Goal: Task Accomplishment & Management: Use online tool/utility

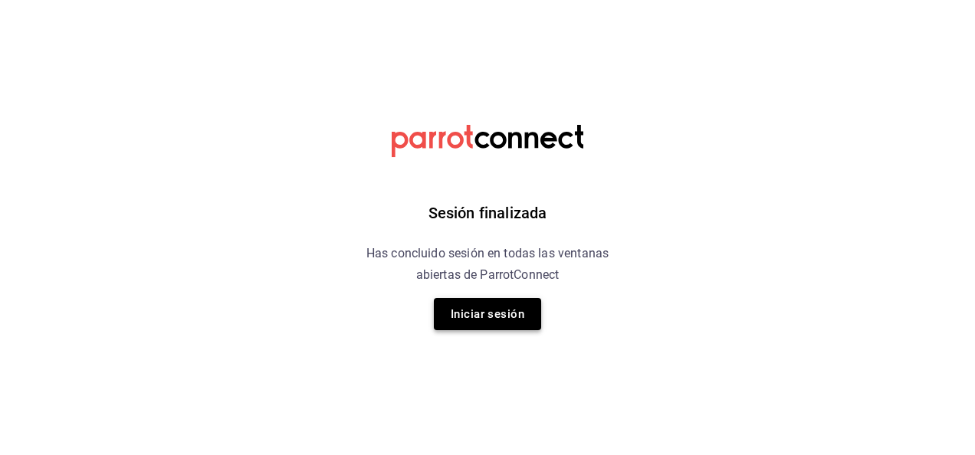
click at [509, 317] on button "Iniciar sesión" at bounding box center [487, 314] width 107 height 32
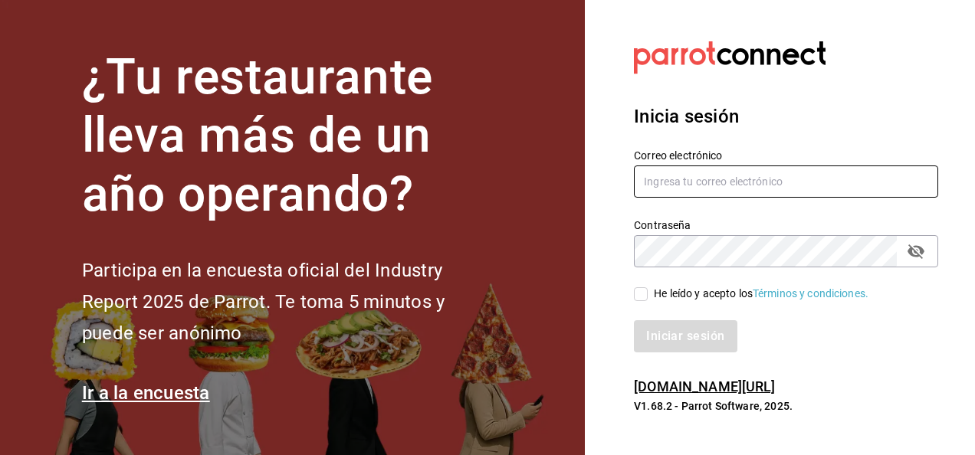
type input "[EMAIL_ADDRESS][PERSON_NAME][DOMAIN_NAME]"
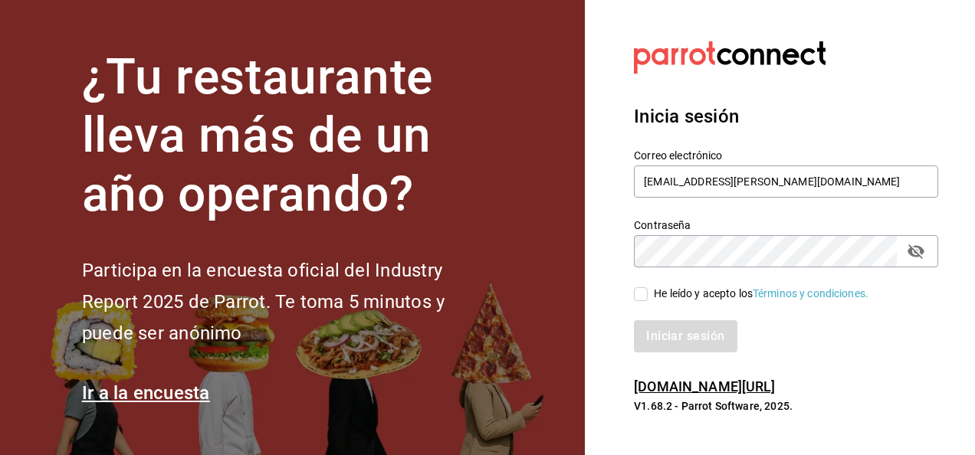
click at [645, 294] on input "He leído y acepto los Términos y condiciones." at bounding box center [641, 294] width 14 height 14
checkbox input "true"
click at [663, 333] on button "Iniciar sesión" at bounding box center [686, 336] width 104 height 32
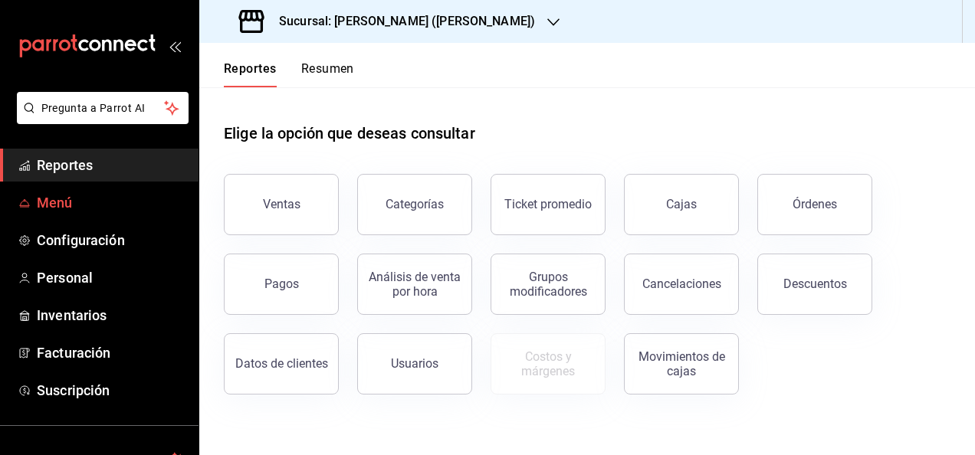
click at [86, 202] on span "Menú" at bounding box center [111, 202] width 149 height 21
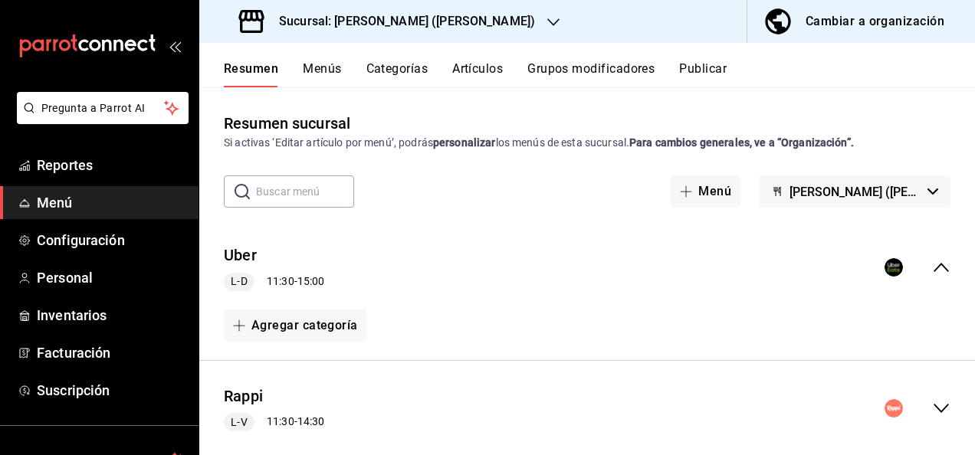
click at [932, 412] on icon "collapse-menu-row" at bounding box center [941, 408] width 18 height 18
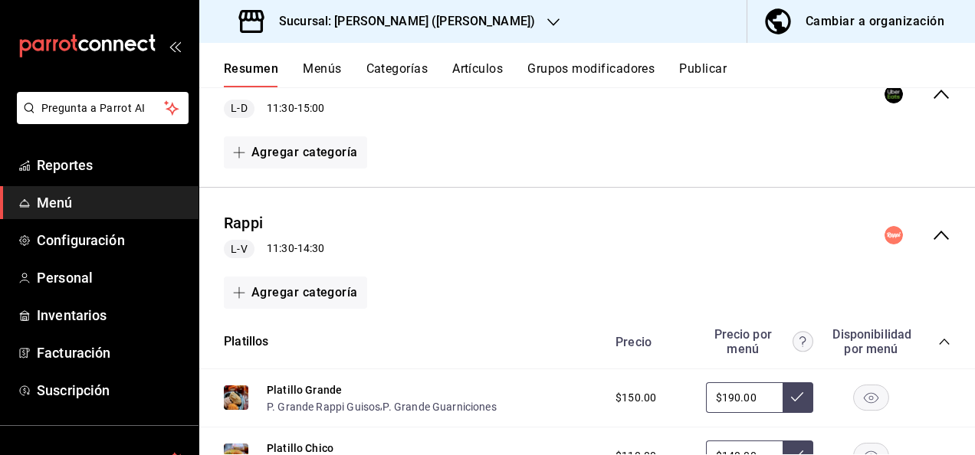
scroll to position [307, 0]
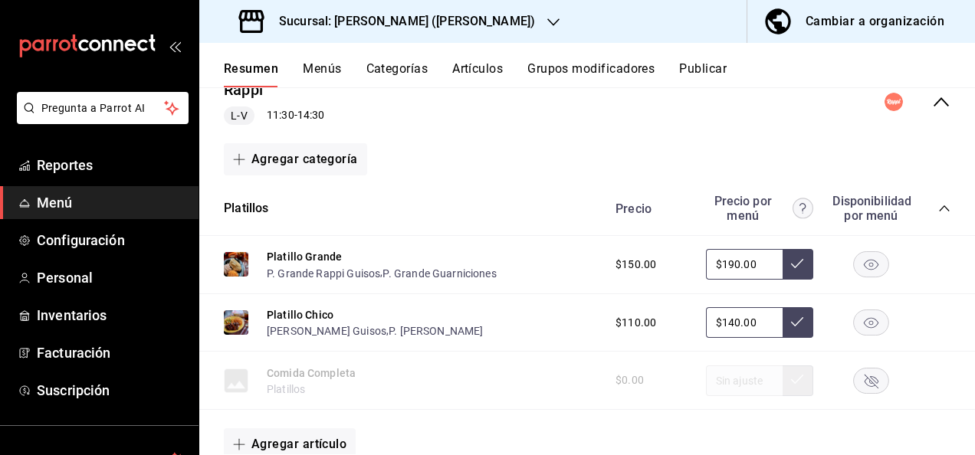
click at [938, 202] on icon "collapse-category-row" at bounding box center [944, 208] width 12 height 12
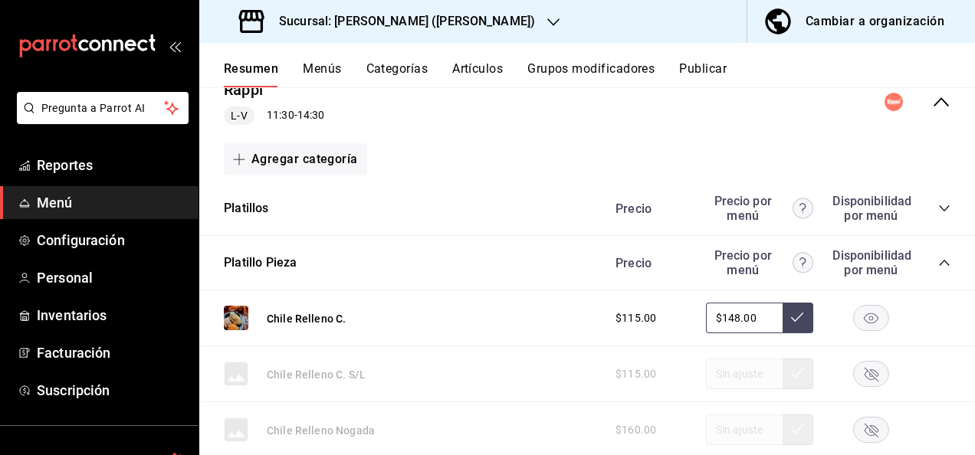
click at [938, 262] on icon "collapse-category-row" at bounding box center [944, 263] width 12 height 12
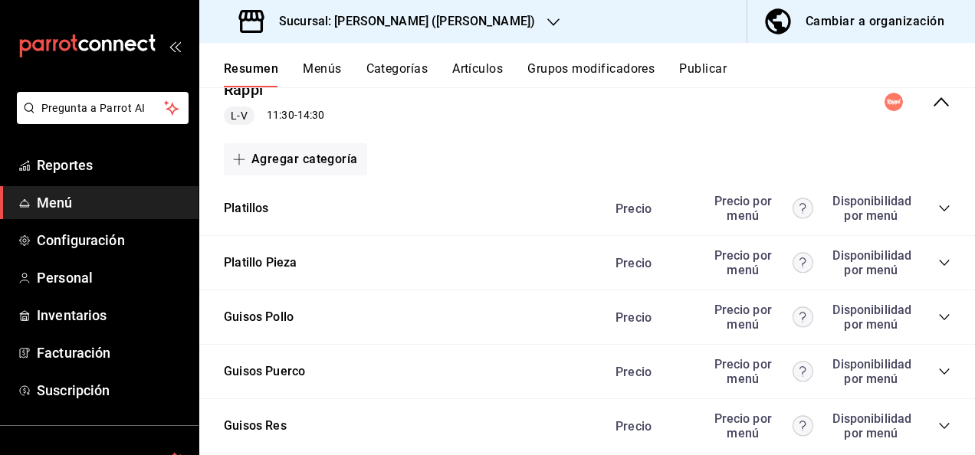
click at [938, 322] on icon "collapse-category-row" at bounding box center [944, 317] width 12 height 12
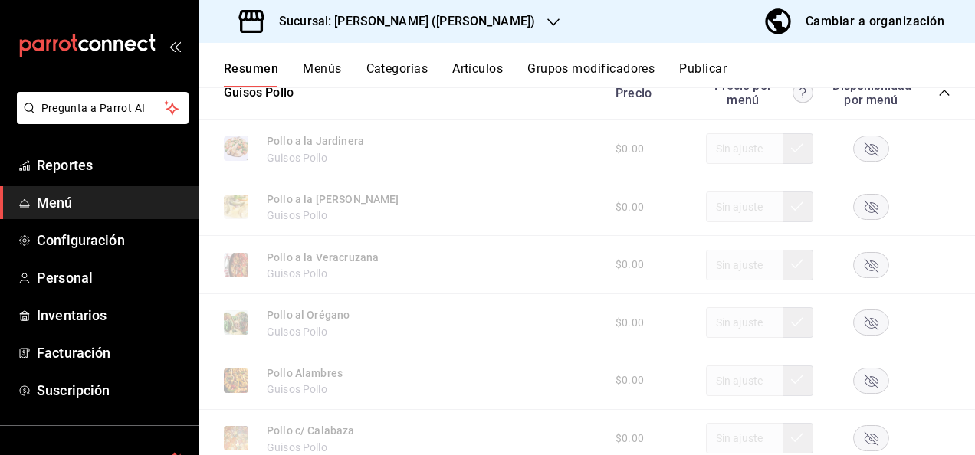
scroll to position [562, 0]
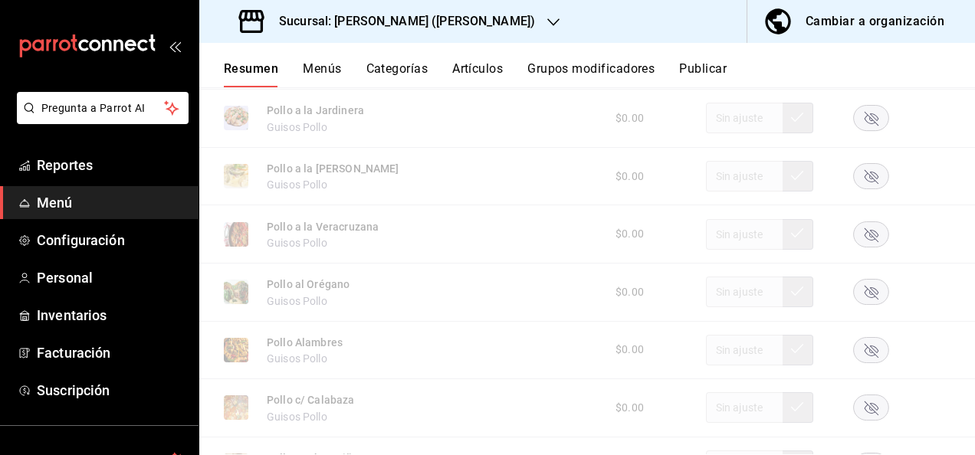
click at [865, 236] on icon "button" at bounding box center [872, 235] width 14 height 14
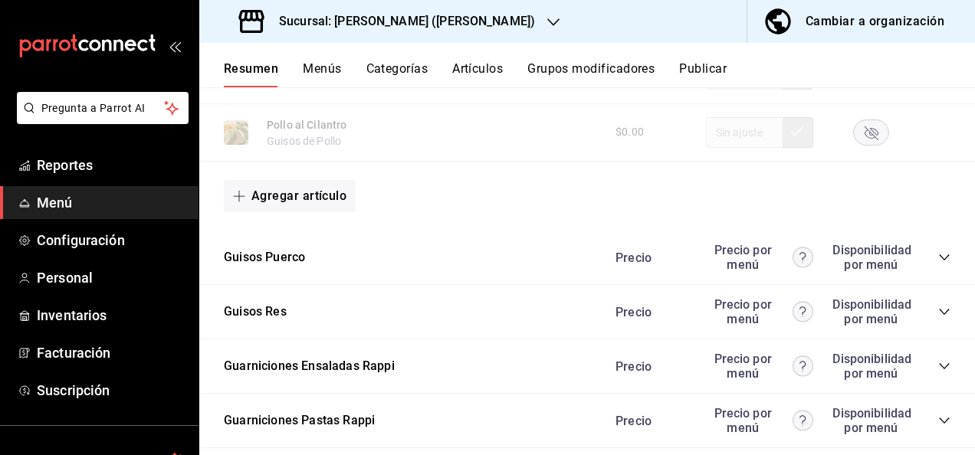
scroll to position [1369, 0]
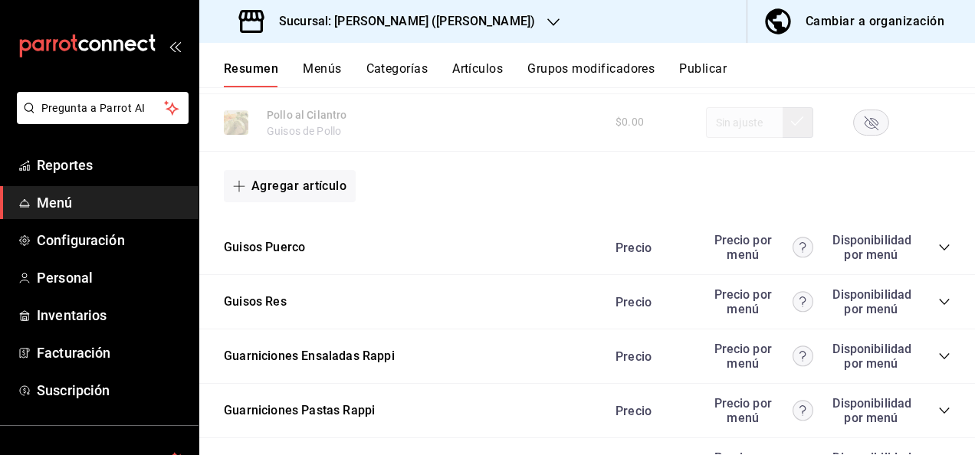
click at [938, 245] on icon "collapse-category-row" at bounding box center [944, 247] width 12 height 12
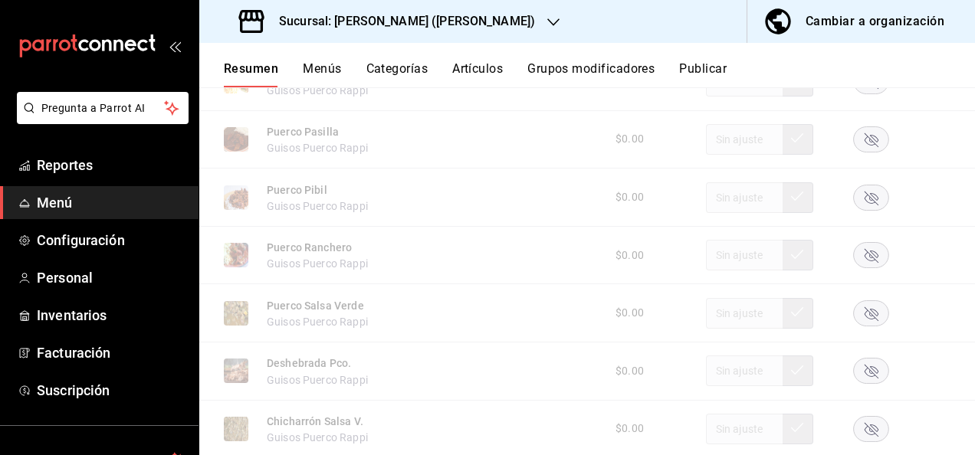
scroll to position [1911, 0]
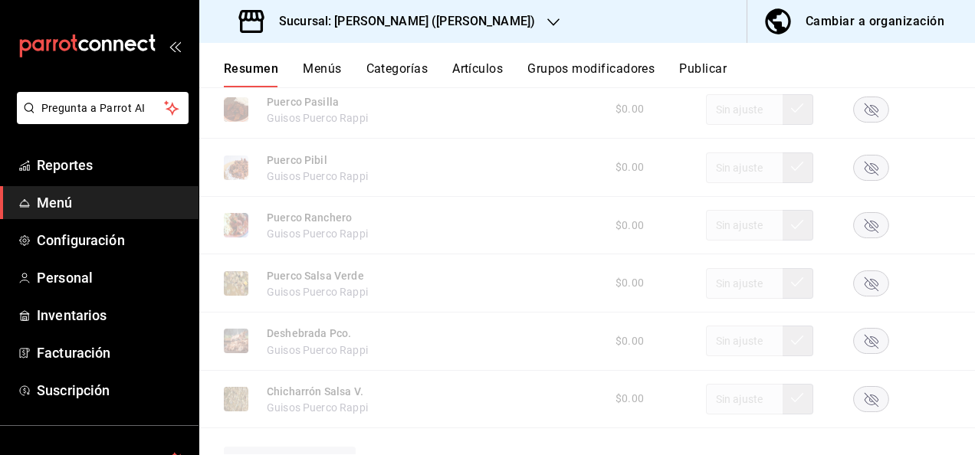
click at [866, 288] on rect "button" at bounding box center [871, 283] width 35 height 25
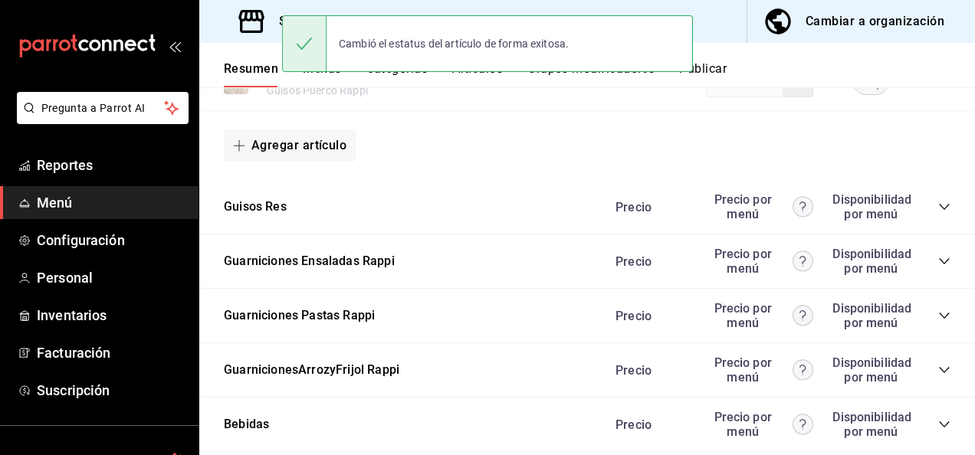
scroll to position [2269, 0]
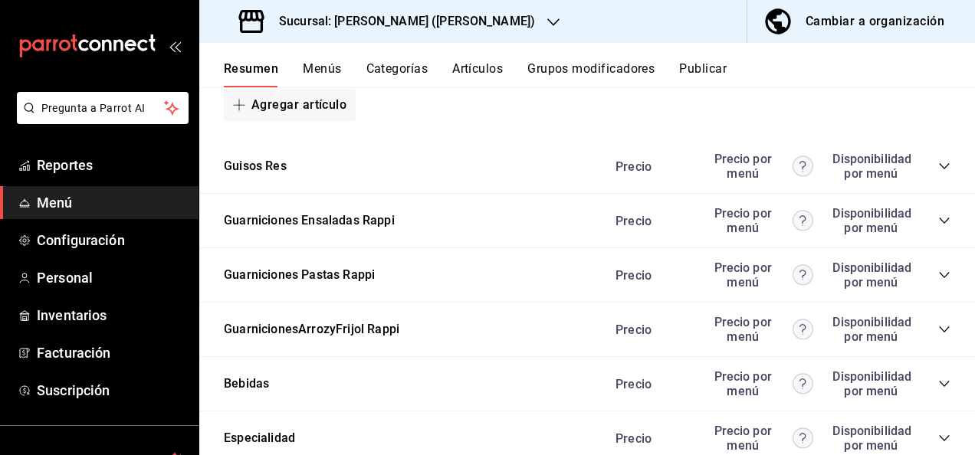
click at [938, 281] on icon "collapse-category-row" at bounding box center [944, 275] width 12 height 12
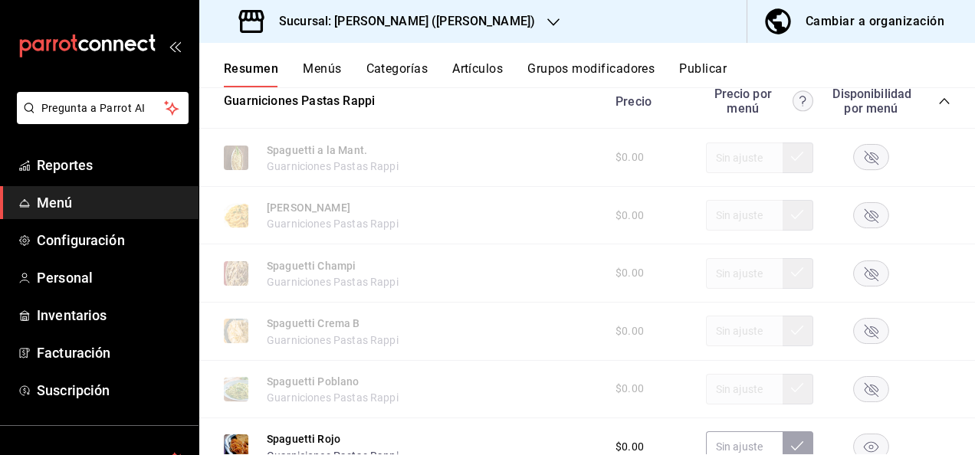
scroll to position [2515, 0]
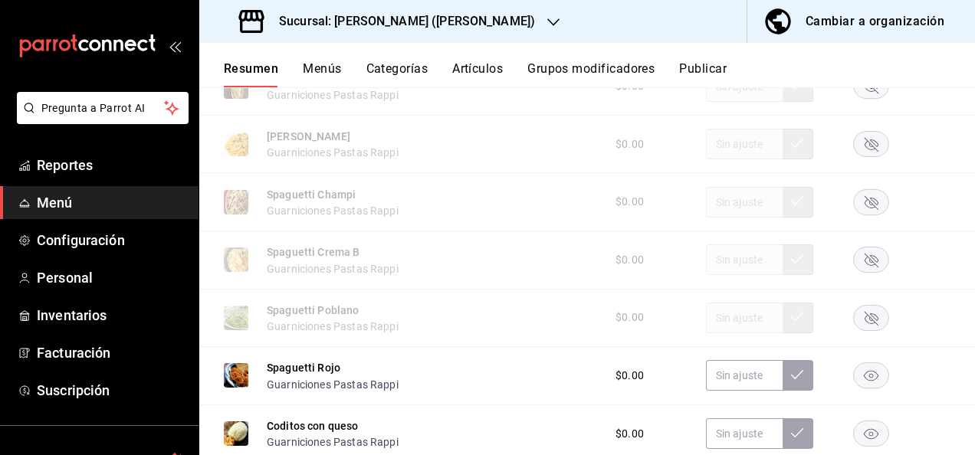
click at [860, 323] on rect "button" at bounding box center [871, 317] width 35 height 25
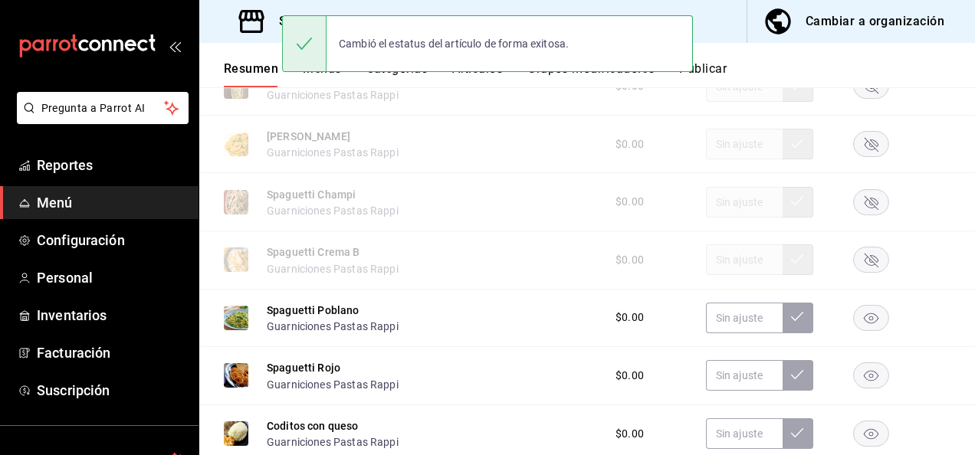
click at [724, 69] on button "Publicar" at bounding box center [703, 74] width 48 height 26
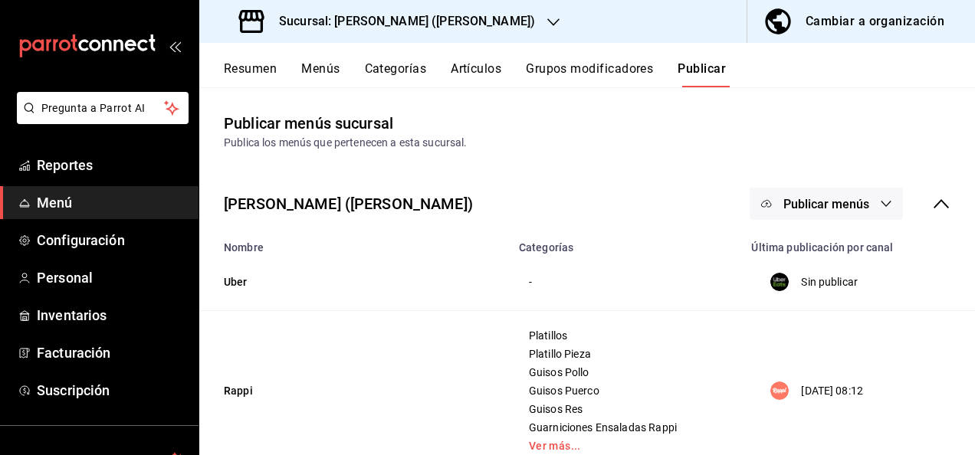
click at [826, 195] on button "Publicar menús" at bounding box center [826, 204] width 153 height 32
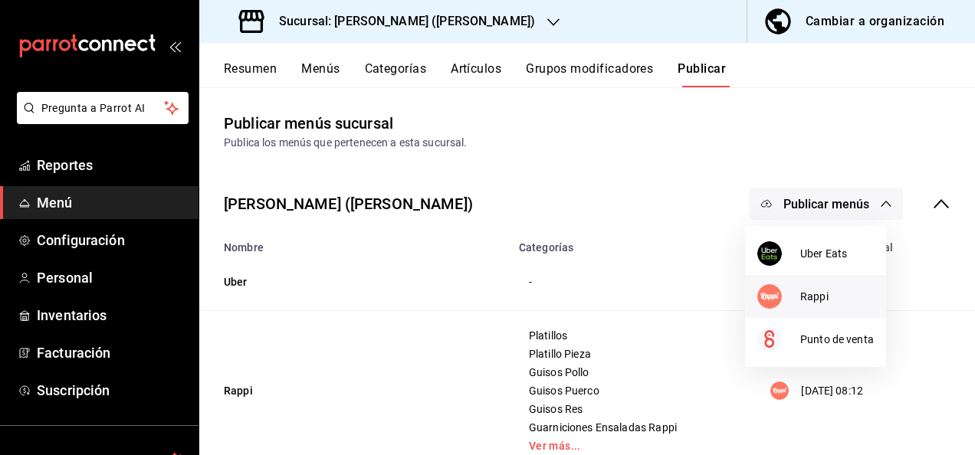
click at [802, 293] on span "Rappi" at bounding box center [837, 297] width 74 height 16
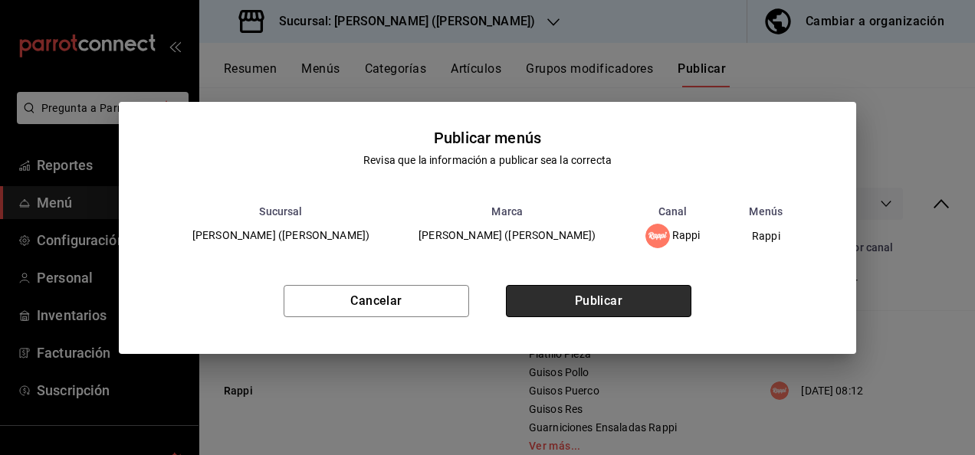
click at [644, 297] on button "Publicar" at bounding box center [599, 301] width 186 height 32
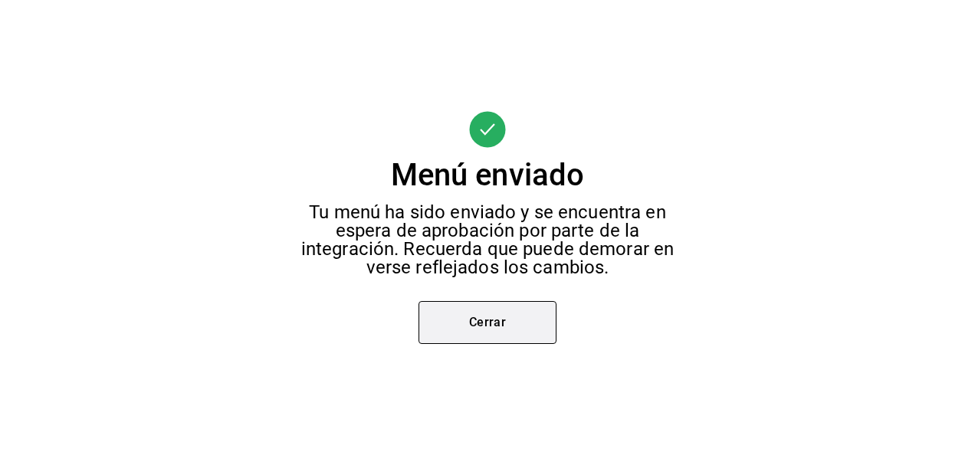
click at [492, 330] on button "Cerrar" at bounding box center [488, 322] width 138 height 43
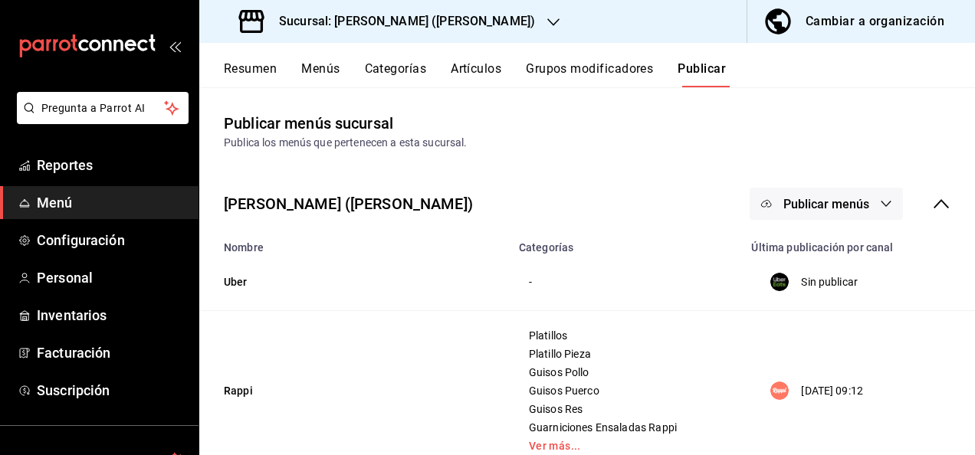
click at [376, 21] on h3 "Sucursal: Ceballos (Terranova)" at bounding box center [401, 21] width 268 height 18
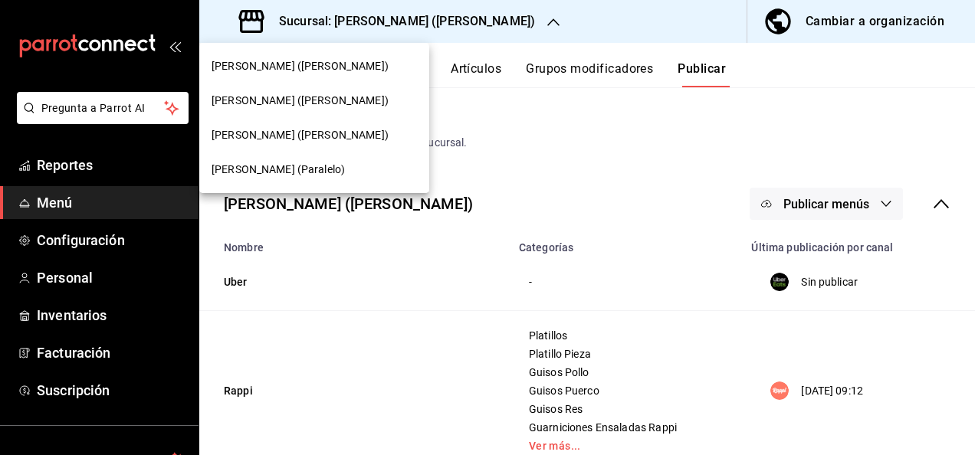
click at [250, 172] on span "Ceballos (Paralelo)" at bounding box center [278, 170] width 133 height 16
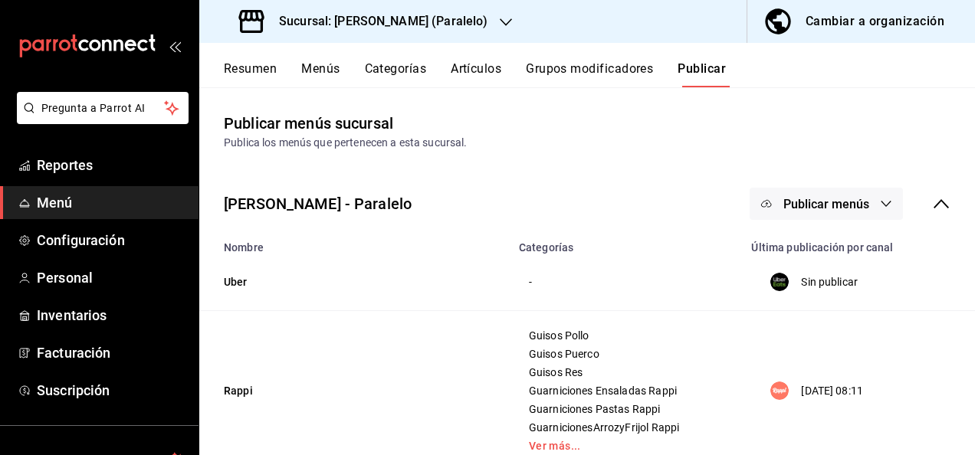
click at [245, 72] on button "Resumen" at bounding box center [250, 74] width 53 height 26
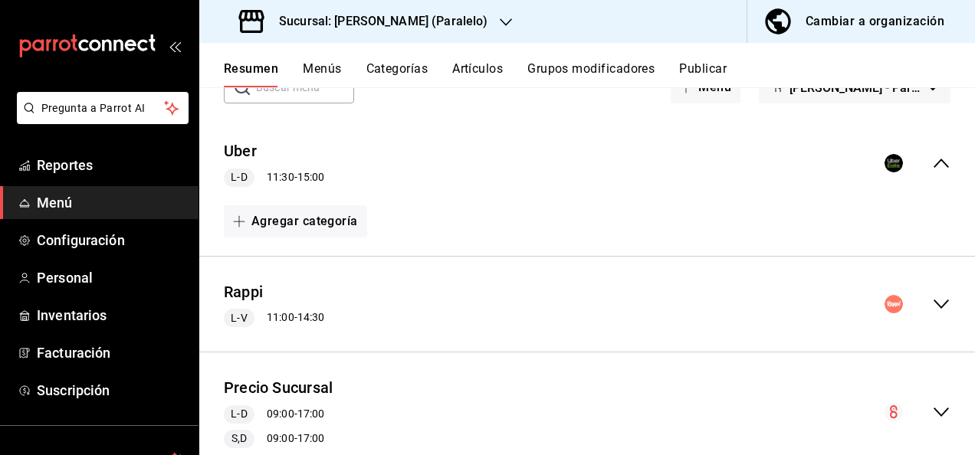
scroll to position [123, 0]
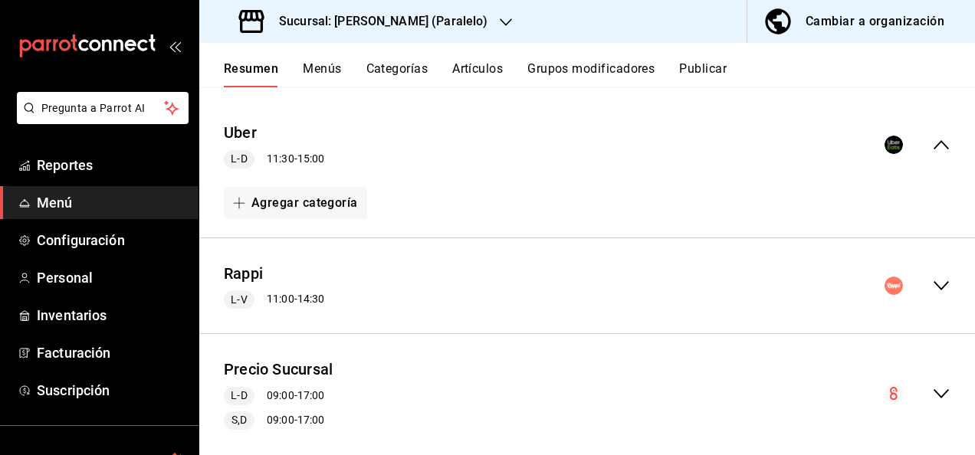
click at [932, 287] on icon "collapse-menu-row" at bounding box center [941, 286] width 18 height 18
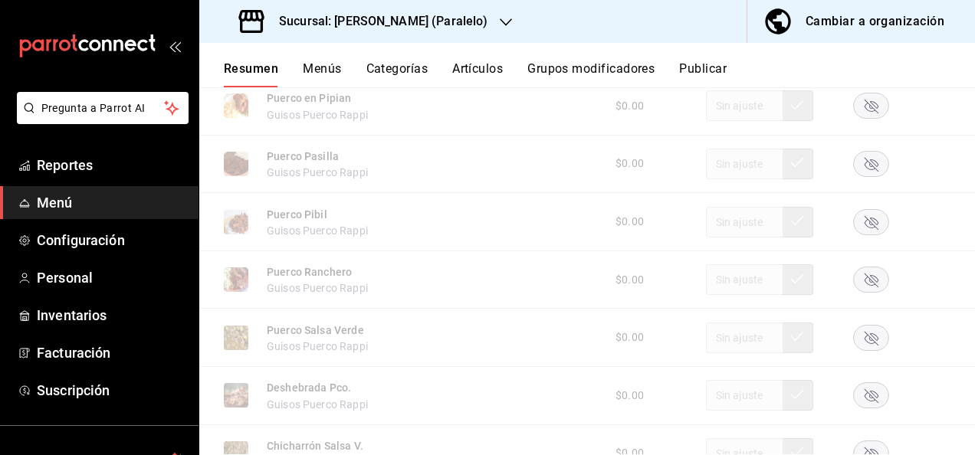
scroll to position [1819, 0]
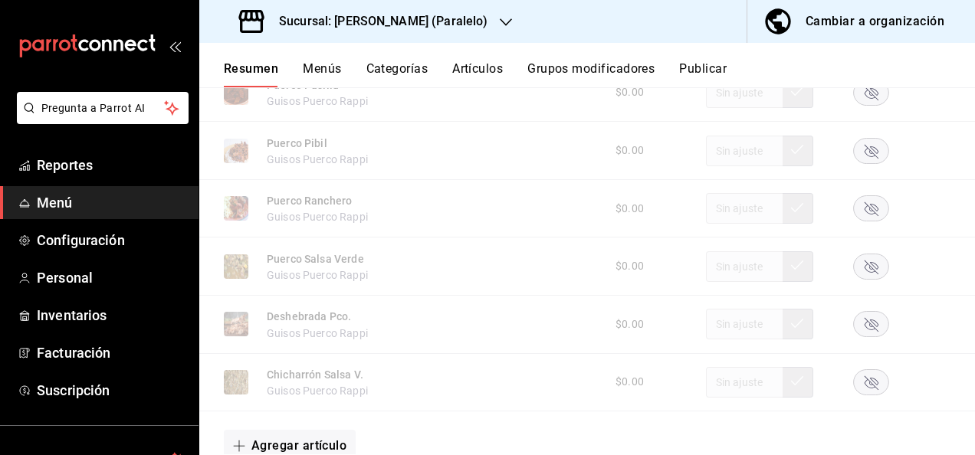
click at [865, 273] on rect "button" at bounding box center [871, 266] width 35 height 25
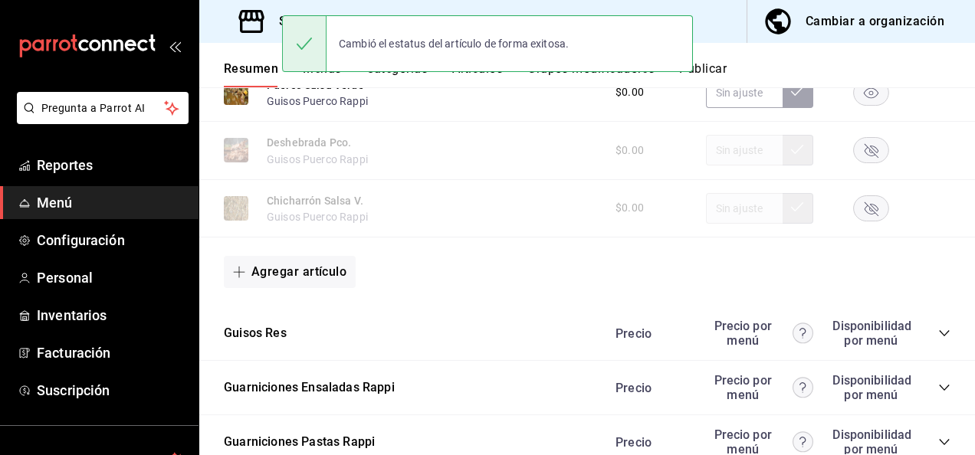
scroll to position [2013, 0]
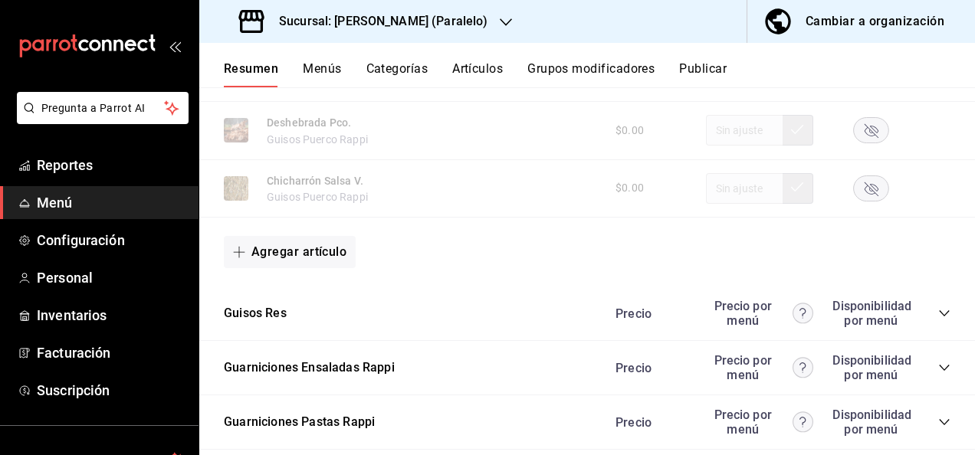
click at [939, 317] on icon "collapse-category-row" at bounding box center [944, 313] width 10 height 6
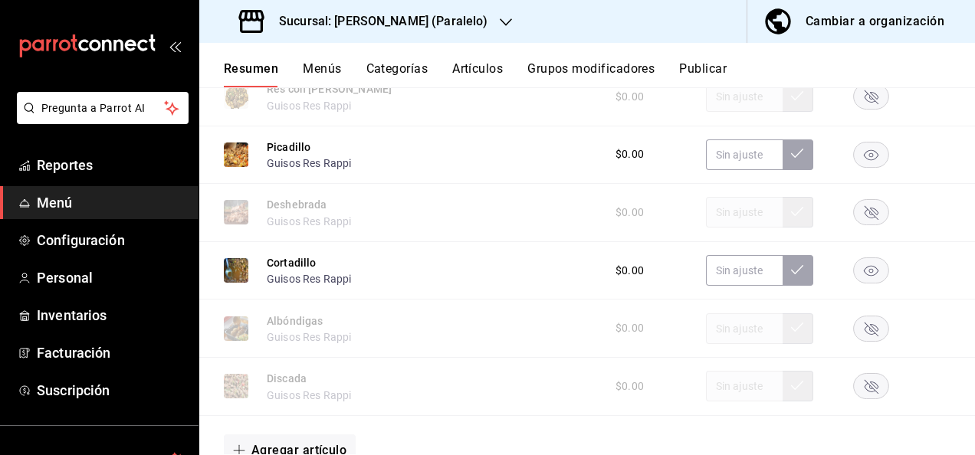
scroll to position [2811, 0]
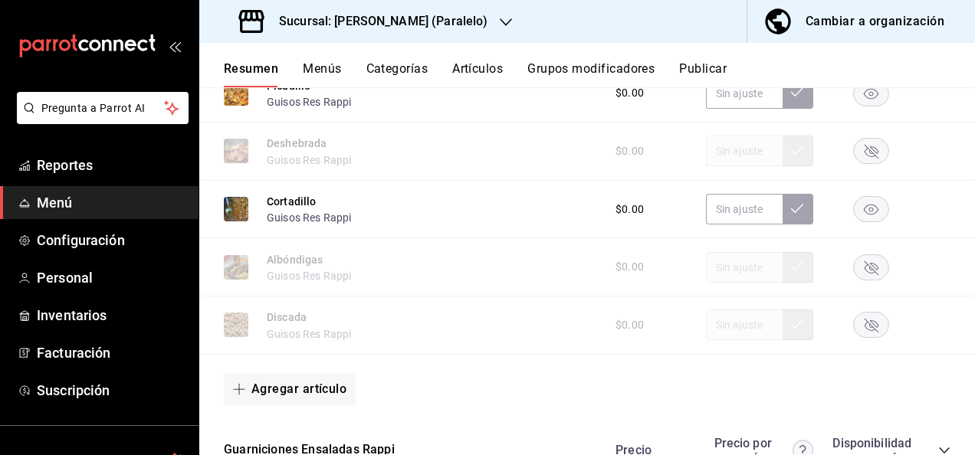
click at [864, 338] on rect "button" at bounding box center [871, 325] width 35 height 25
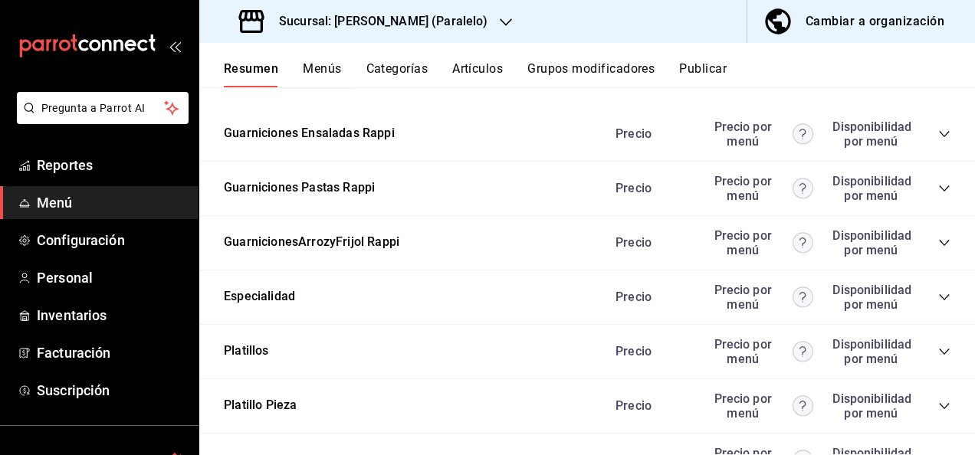
scroll to position [3159, 0]
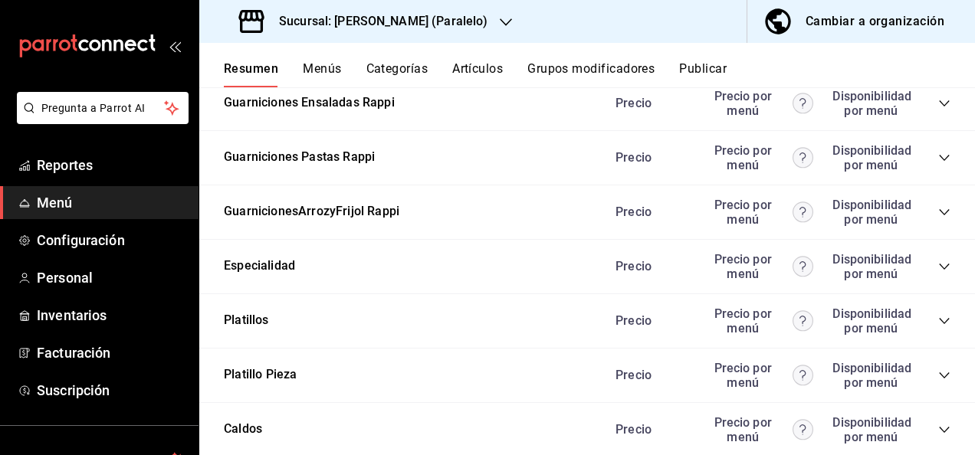
click at [938, 164] on icon "collapse-category-row" at bounding box center [944, 158] width 12 height 12
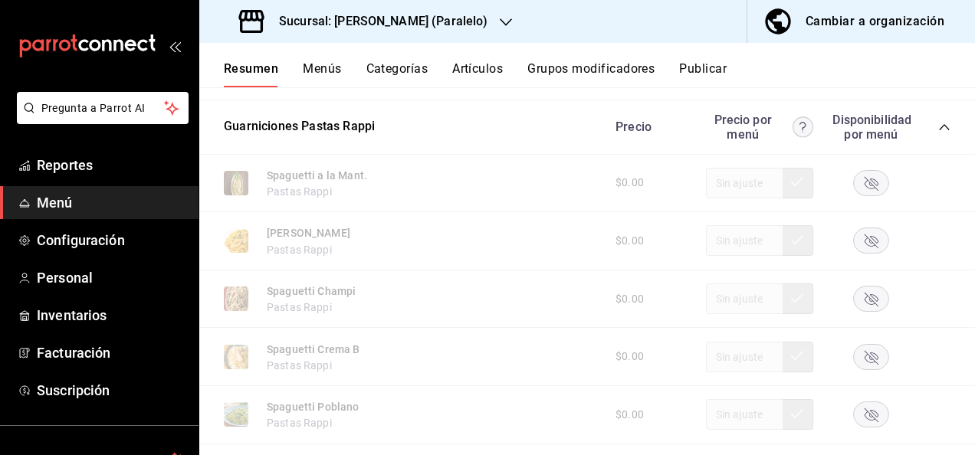
scroll to position [3323, 0]
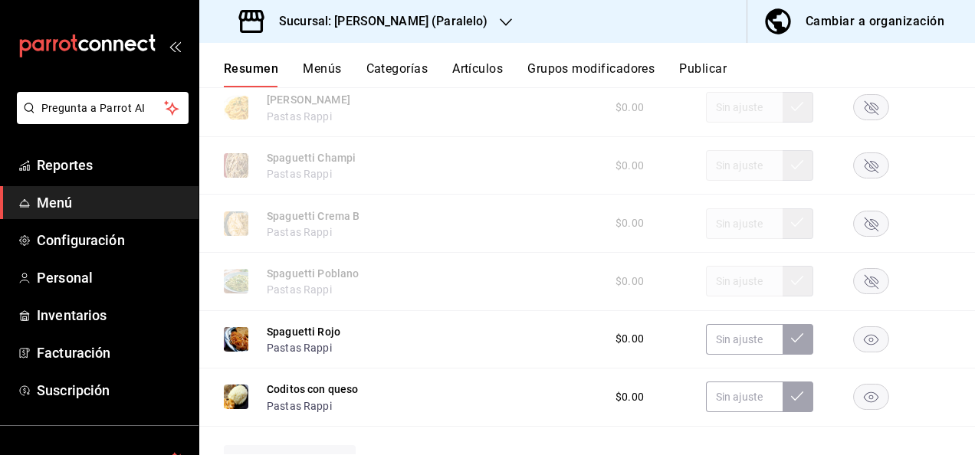
click at [865, 289] on icon "button" at bounding box center [872, 282] width 14 height 14
click at [710, 68] on button "Publicar" at bounding box center [703, 74] width 48 height 26
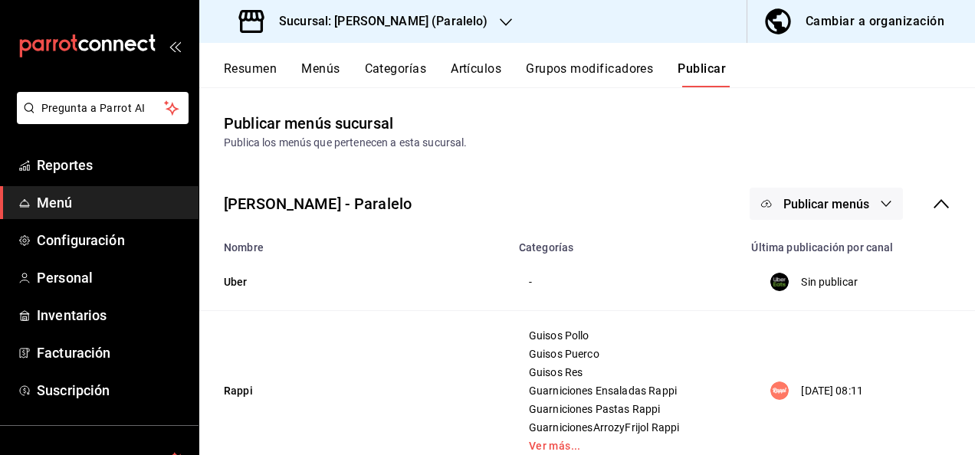
click at [862, 207] on button "Publicar menús" at bounding box center [826, 204] width 153 height 32
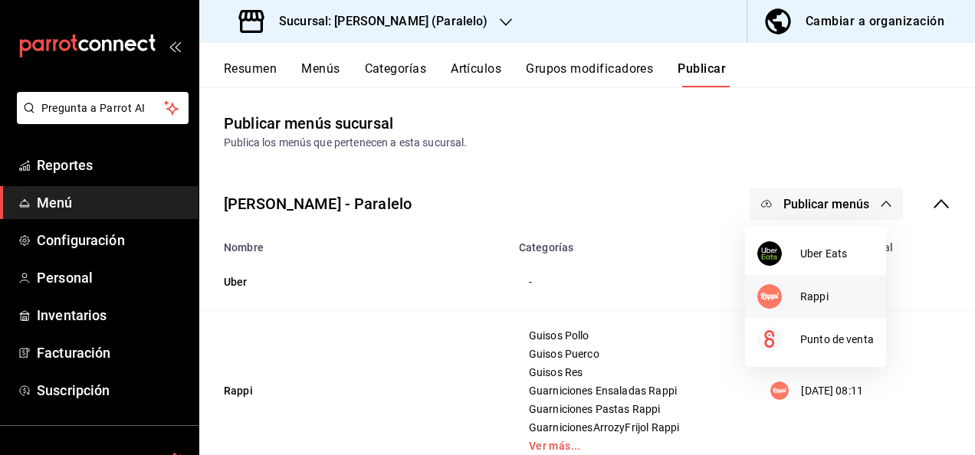
click at [788, 304] on div at bounding box center [778, 296] width 43 height 25
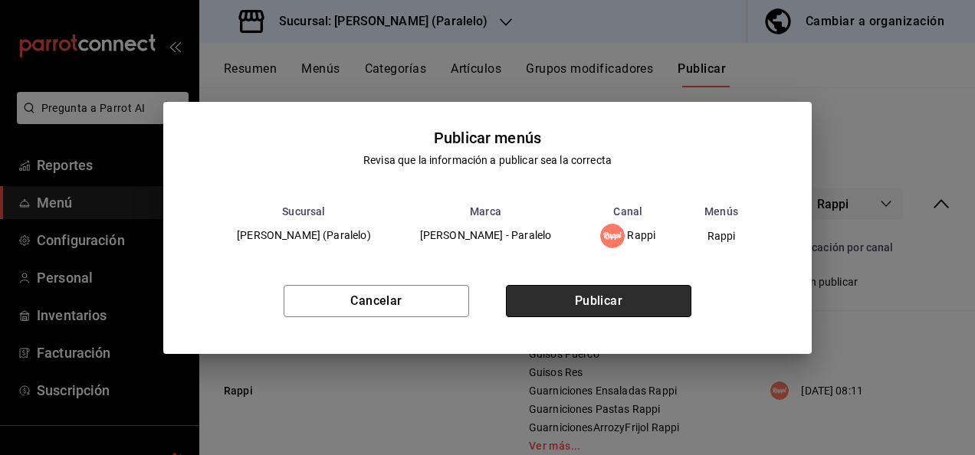
click at [598, 308] on button "Publicar" at bounding box center [599, 301] width 186 height 32
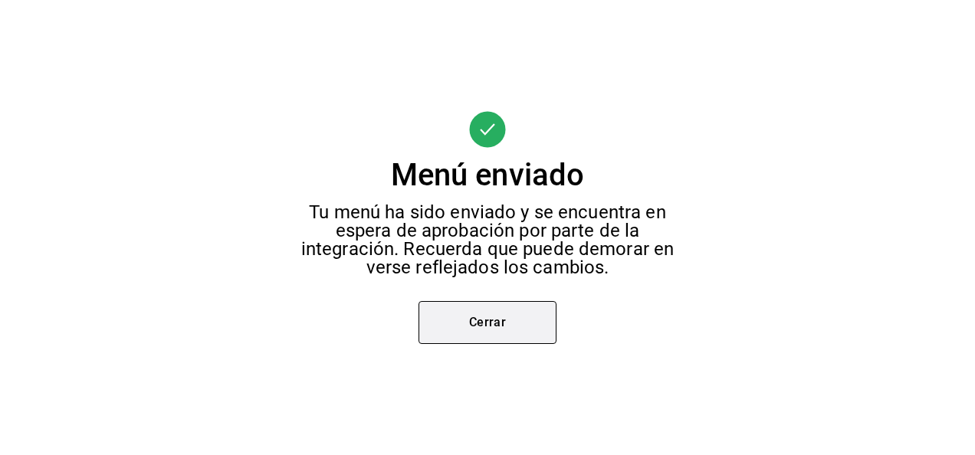
click at [477, 324] on button "Cerrar" at bounding box center [488, 322] width 138 height 43
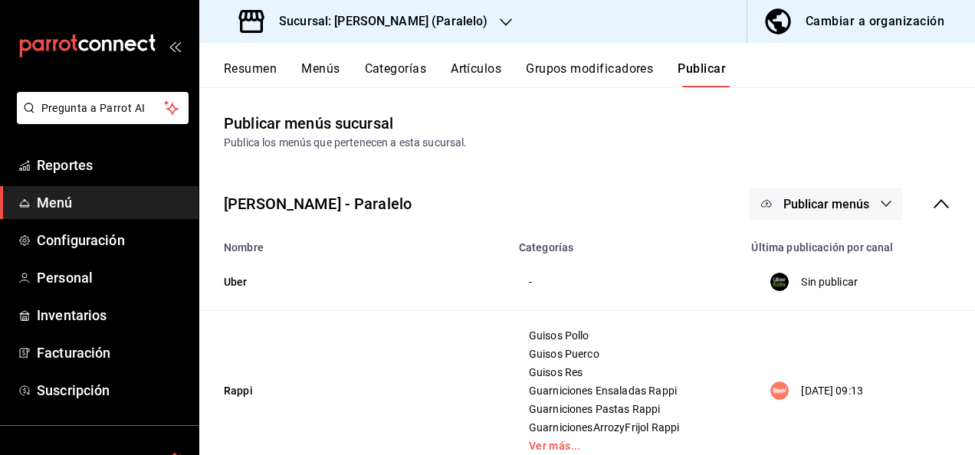
click at [428, 17] on h3 "Sucursal: Ceballos (Paralelo)" at bounding box center [377, 21] width 221 height 18
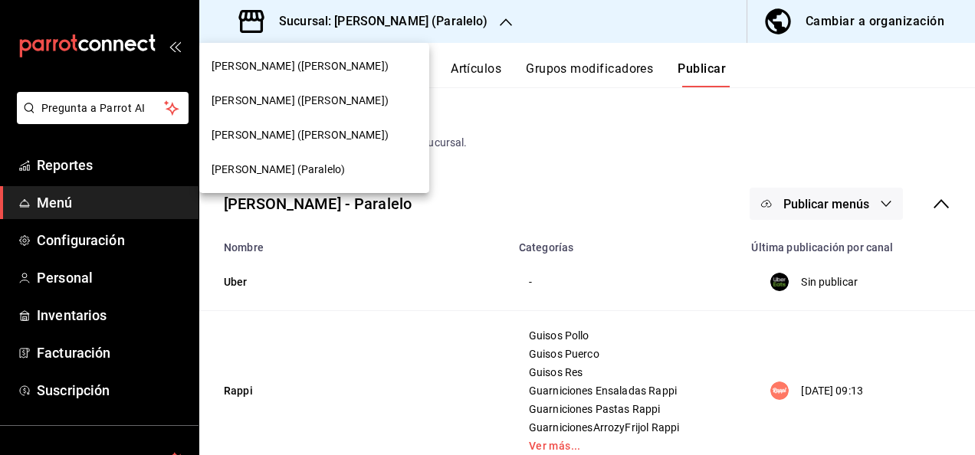
click at [261, 138] on span "Ceballos (Vasconcelos)" at bounding box center [300, 135] width 177 height 16
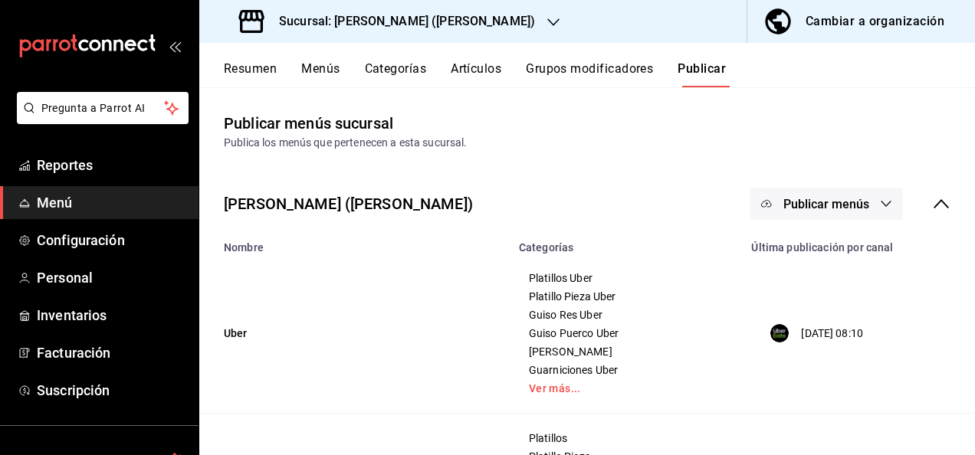
click at [238, 67] on button "Resumen" at bounding box center [250, 74] width 53 height 26
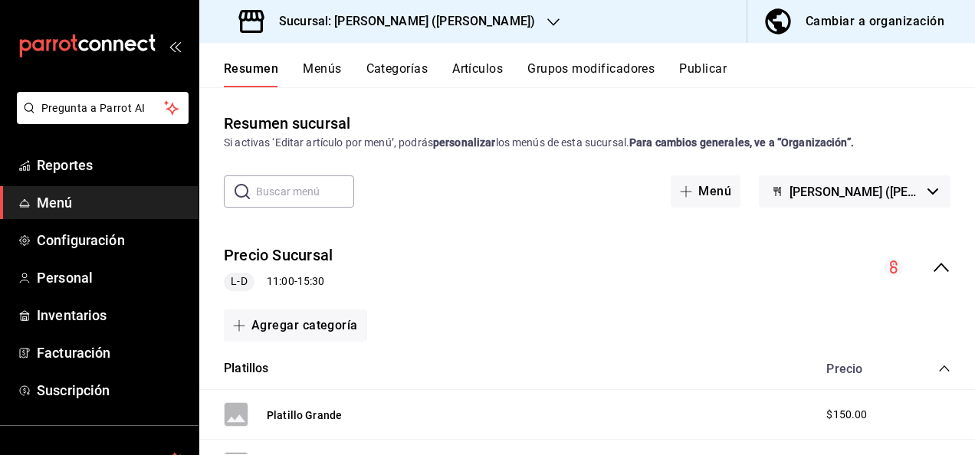
click at [936, 262] on icon "collapse-menu-row" at bounding box center [941, 267] width 18 height 18
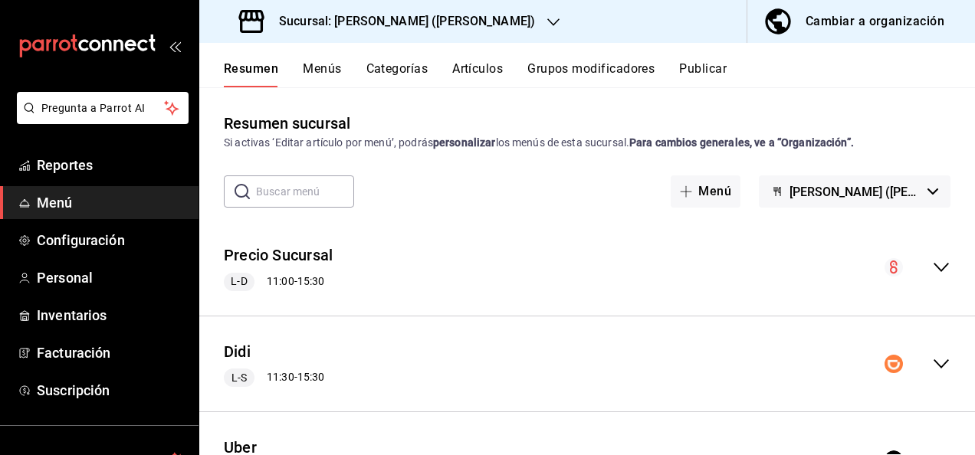
click at [932, 367] on icon "collapse-menu-row" at bounding box center [941, 364] width 18 height 18
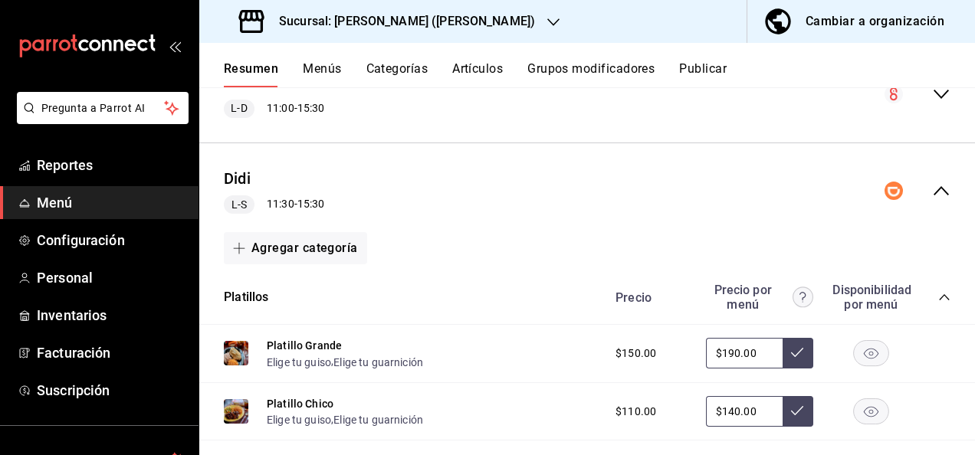
scroll to position [225, 0]
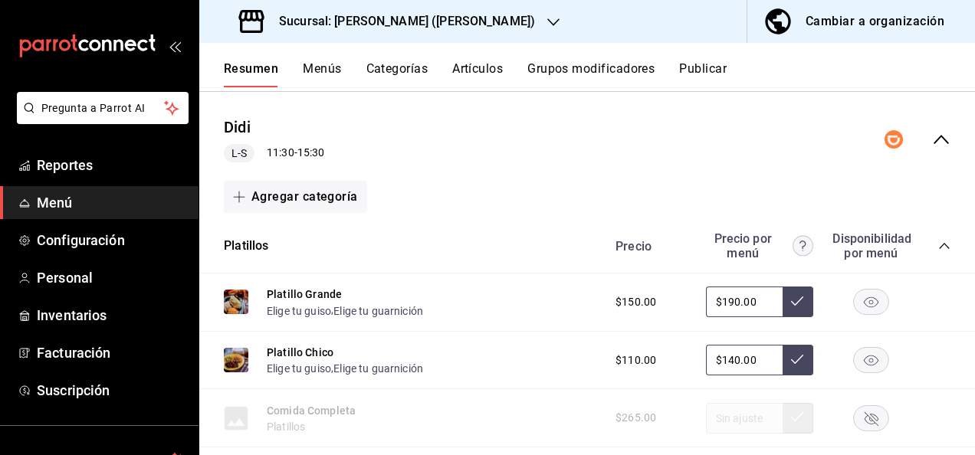
click at [925, 244] on div "Precio Precio por menú Disponibilidad por menú" at bounding box center [775, 246] width 350 height 29
click at [938, 245] on icon "collapse-category-row" at bounding box center [944, 246] width 12 height 12
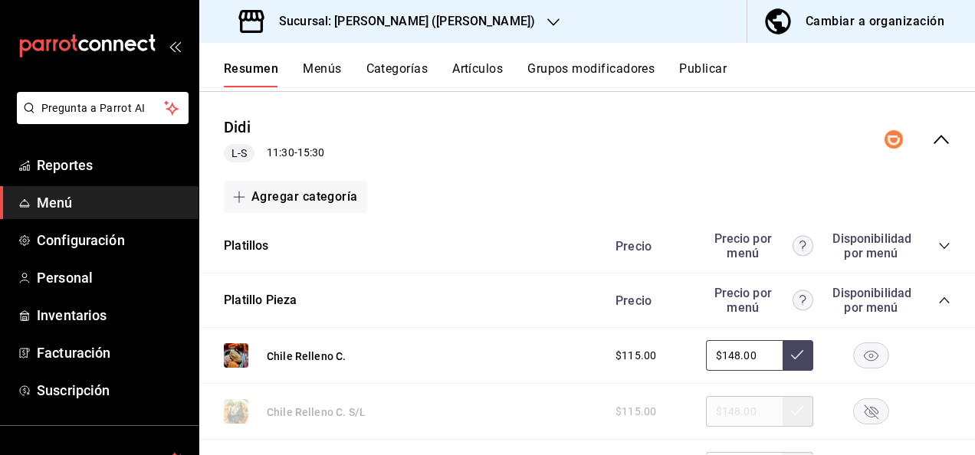
click at [938, 294] on icon "collapse-category-row" at bounding box center [944, 300] width 12 height 12
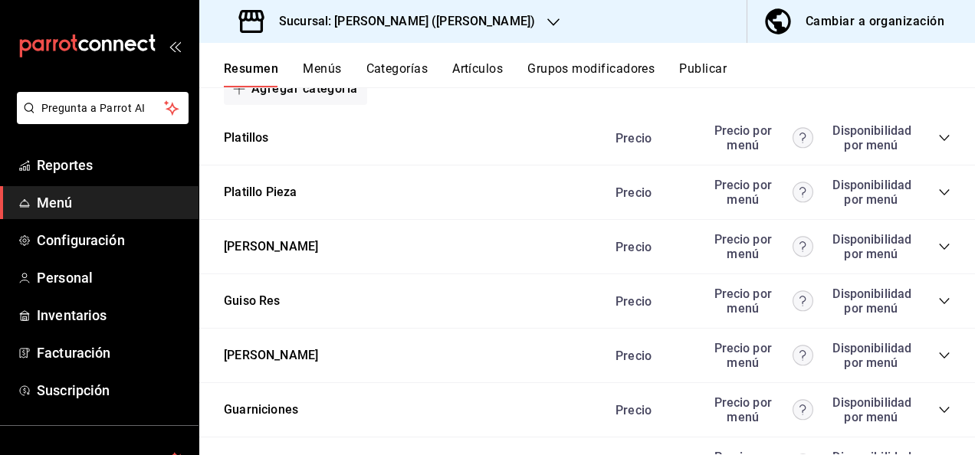
scroll to position [347, 0]
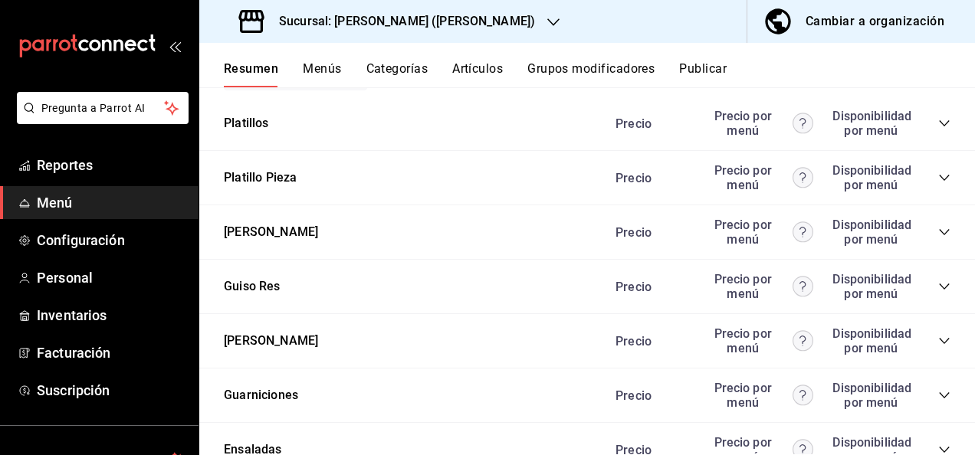
click at [938, 289] on icon "collapse-category-row" at bounding box center [944, 287] width 12 height 12
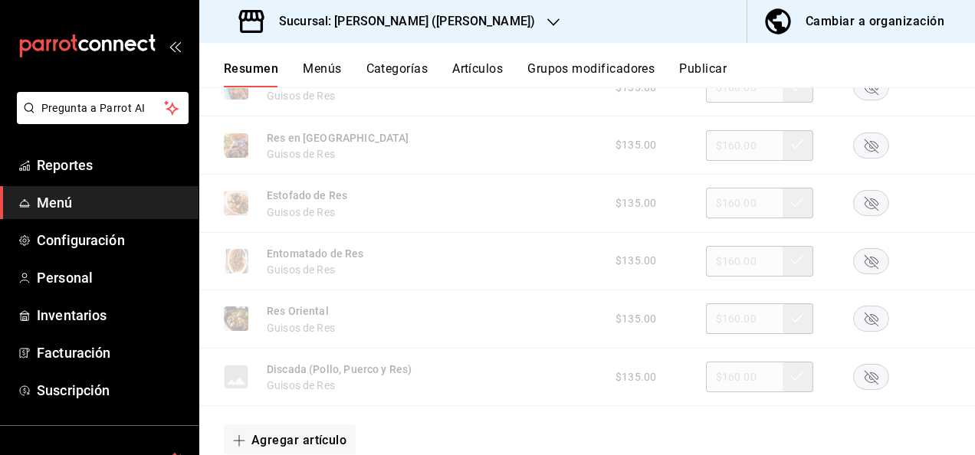
scroll to position [1012, 0]
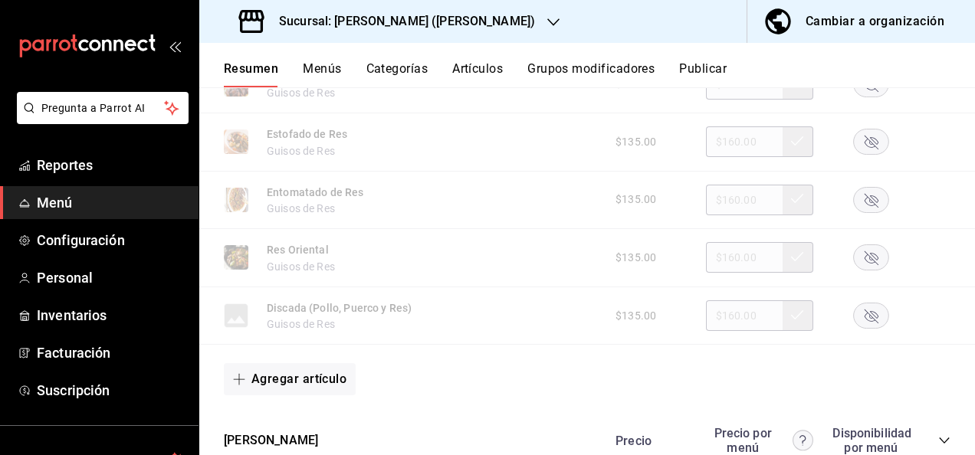
click at [865, 323] on rect "button" at bounding box center [871, 315] width 35 height 25
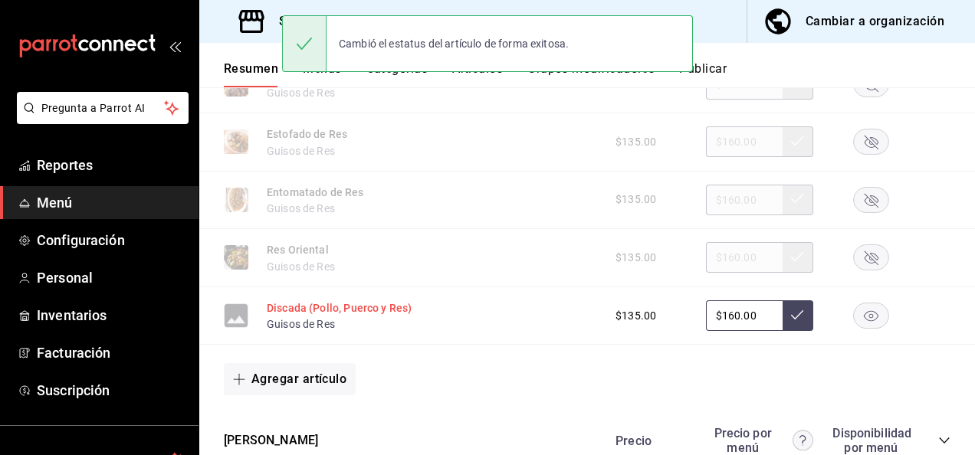
click at [355, 310] on button "Discada (Pollo, Puerco y Res)" at bounding box center [339, 308] width 145 height 15
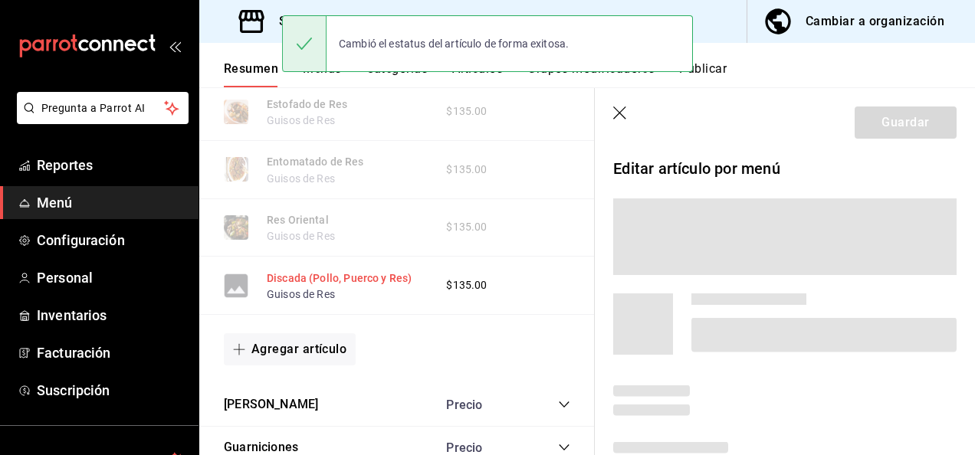
scroll to position [963, 0]
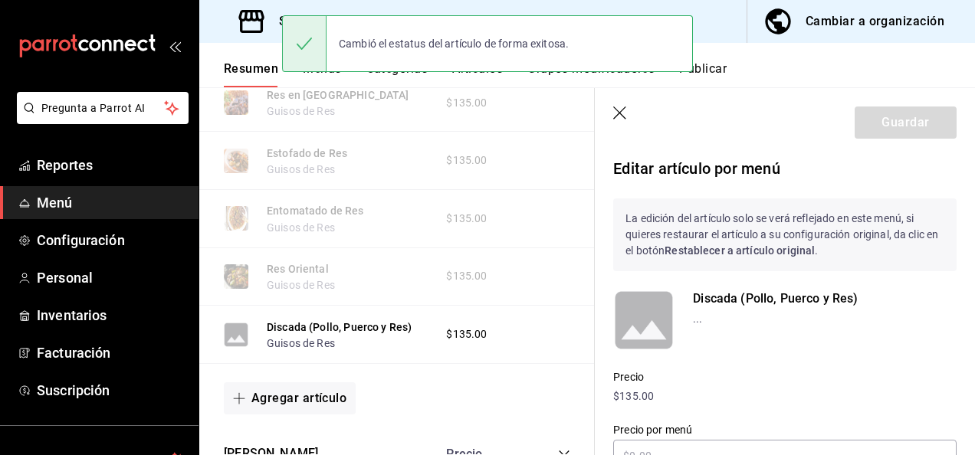
type input "$160.00"
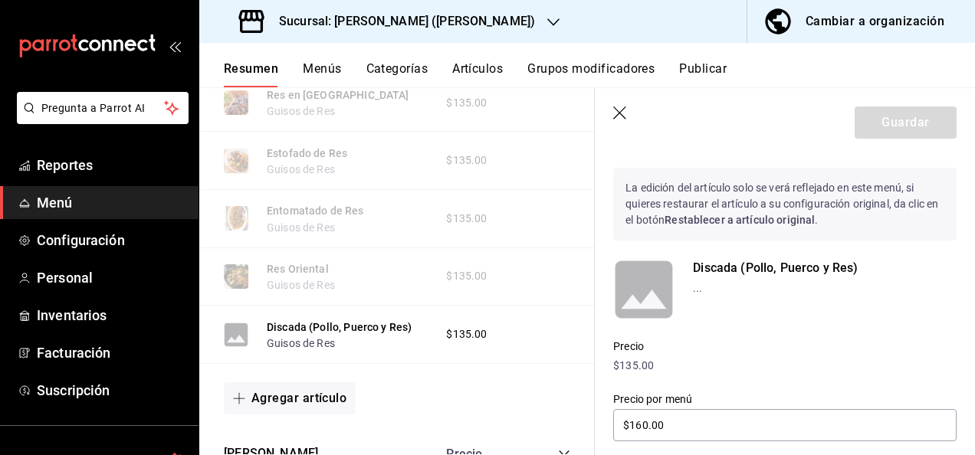
scroll to position [133, 0]
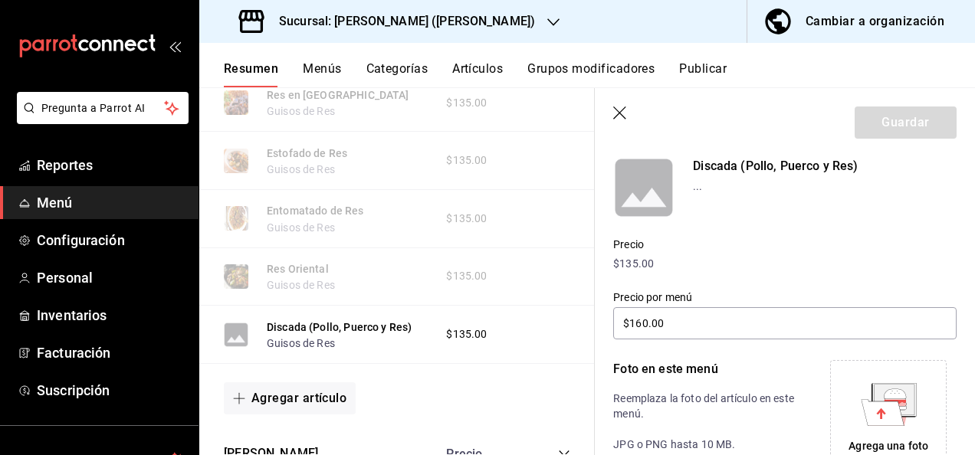
click at [905, 414] on icon at bounding box center [894, 399] width 41 height 31
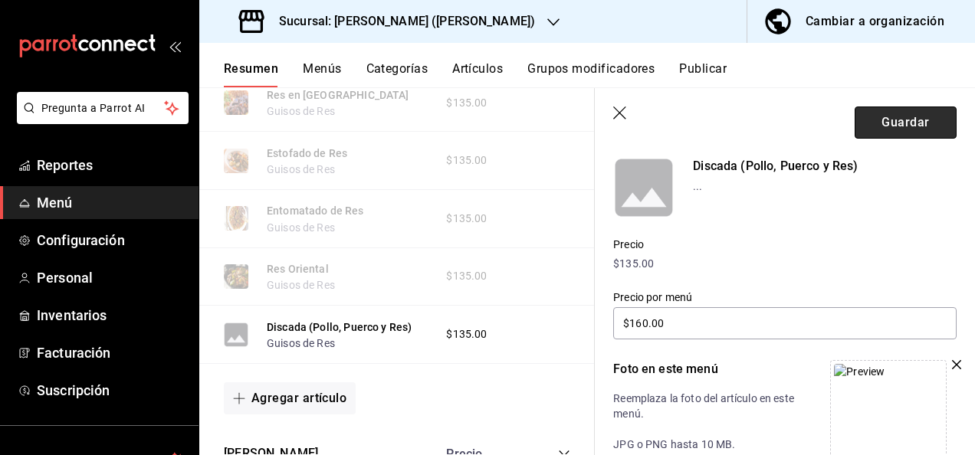
click at [883, 124] on button "Guardar" at bounding box center [906, 123] width 102 height 32
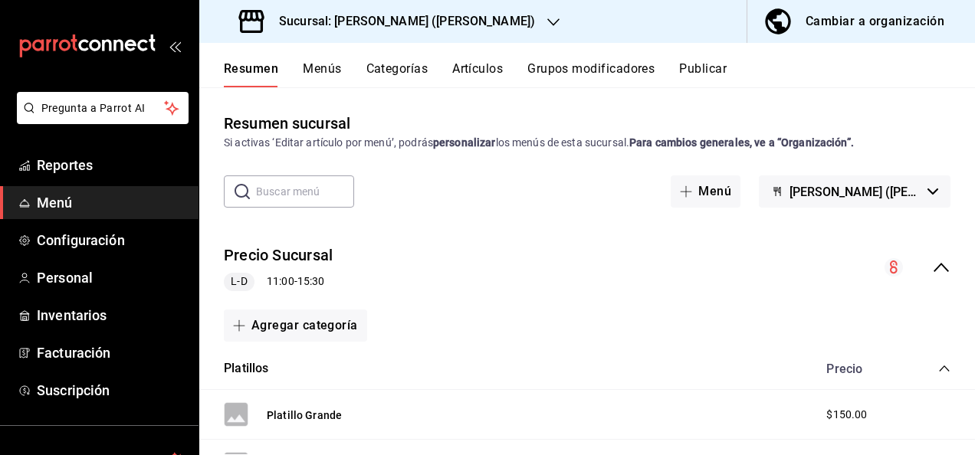
click at [932, 265] on icon "collapse-menu-row" at bounding box center [941, 267] width 18 height 18
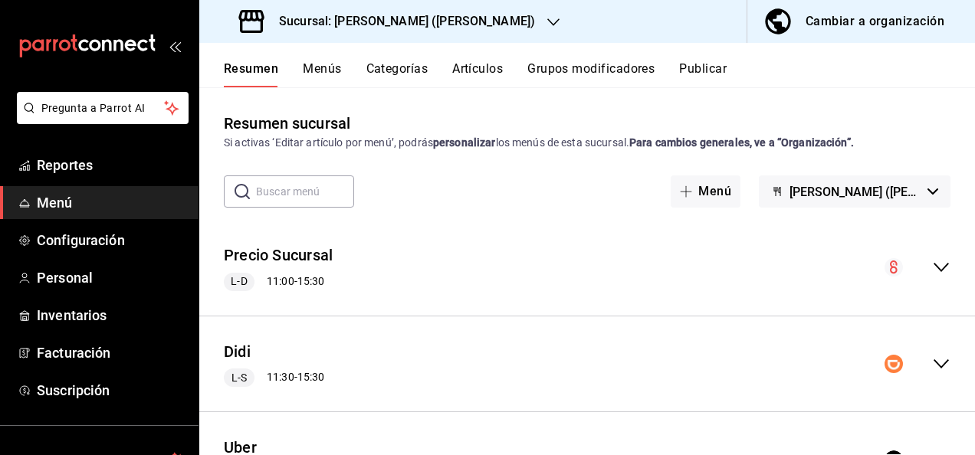
click at [934, 364] on icon "collapse-menu-row" at bounding box center [941, 364] width 15 height 9
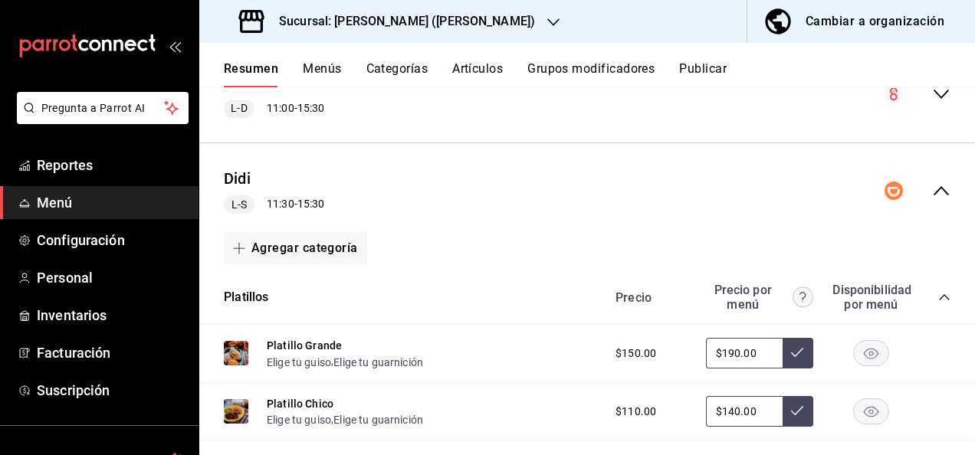
scroll to position [245, 0]
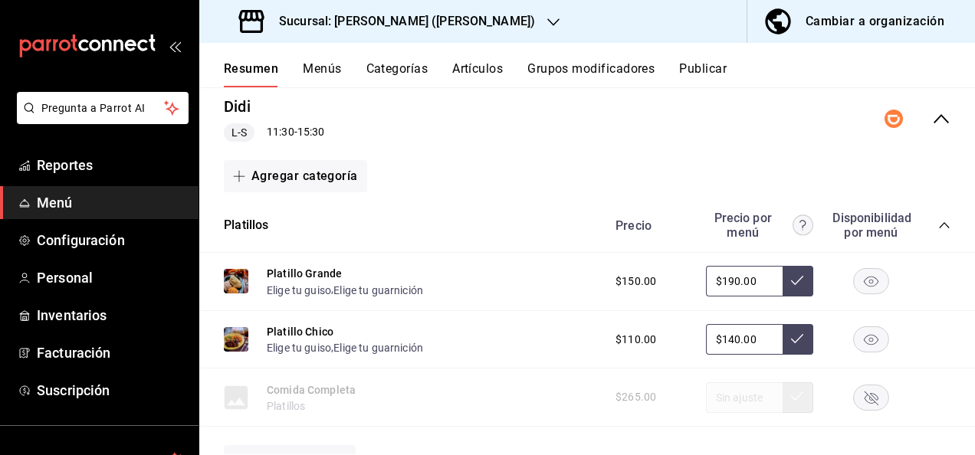
click at [938, 222] on icon "collapse-category-row" at bounding box center [944, 225] width 12 height 12
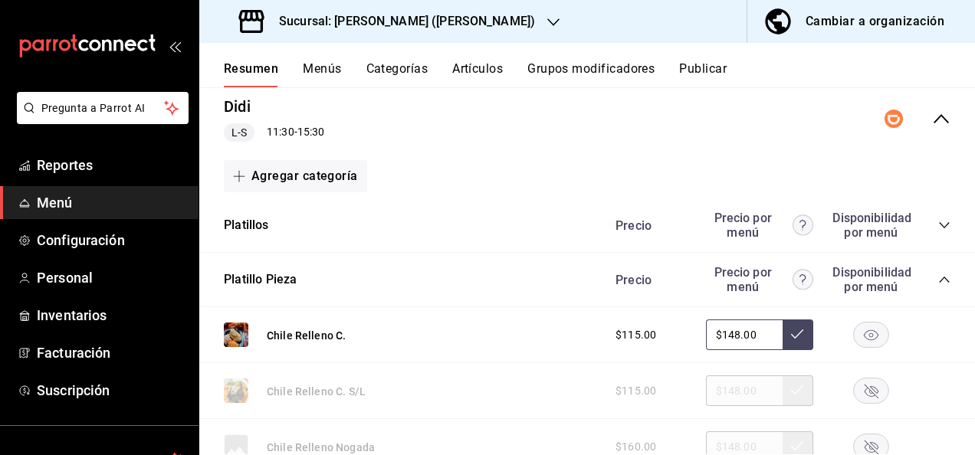
click at [938, 279] on icon "collapse-category-row" at bounding box center [944, 280] width 12 height 12
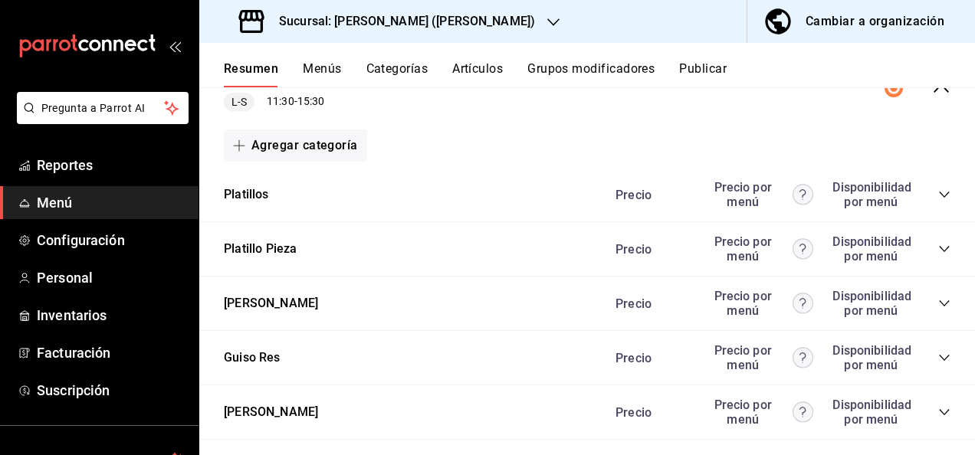
scroll to position [399, 0]
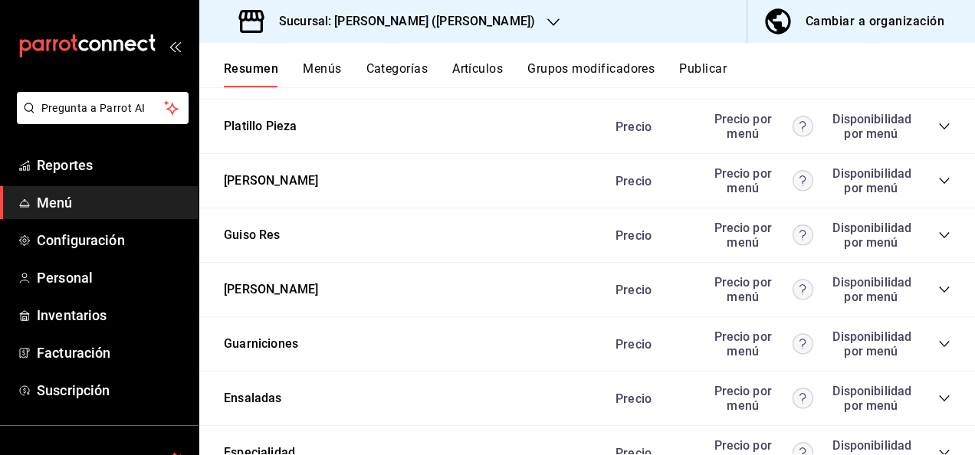
click at [938, 285] on icon "collapse-category-row" at bounding box center [944, 290] width 12 height 12
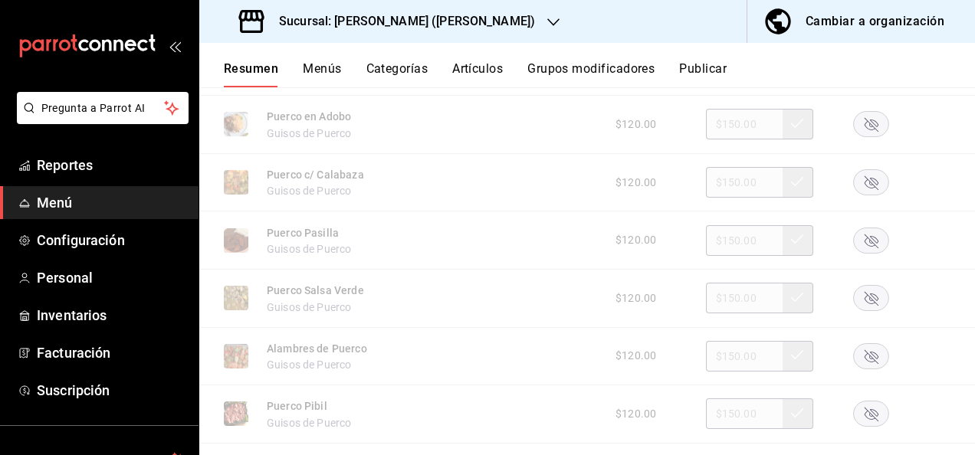
scroll to position [951, 0]
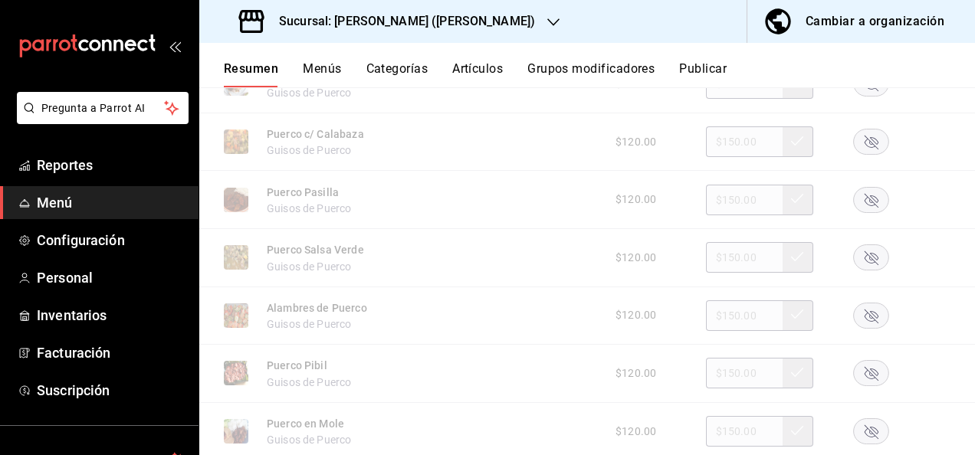
click at [865, 258] on rect "button" at bounding box center [871, 257] width 35 height 25
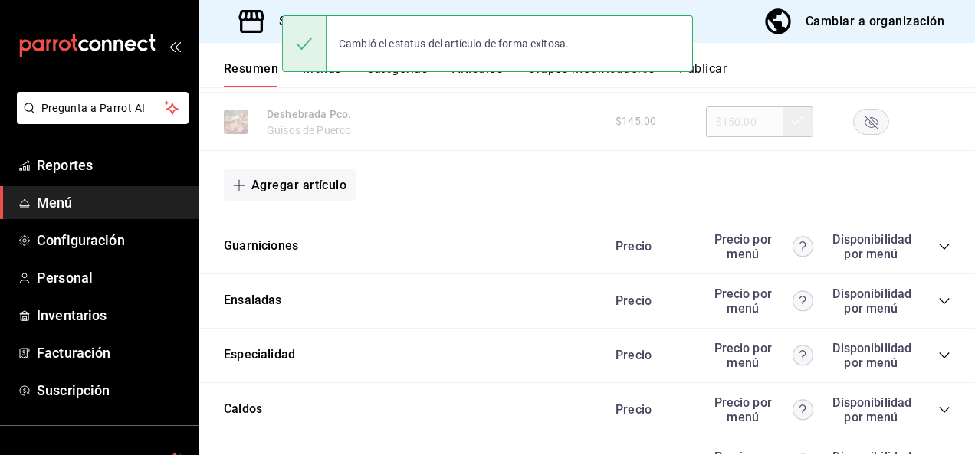
scroll to position [1380, 0]
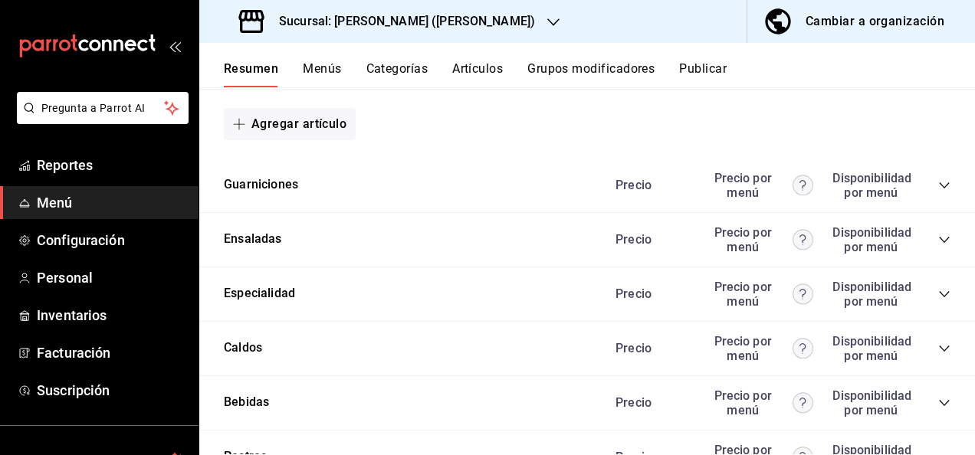
click at [938, 192] on icon "collapse-category-row" at bounding box center [944, 185] width 12 height 12
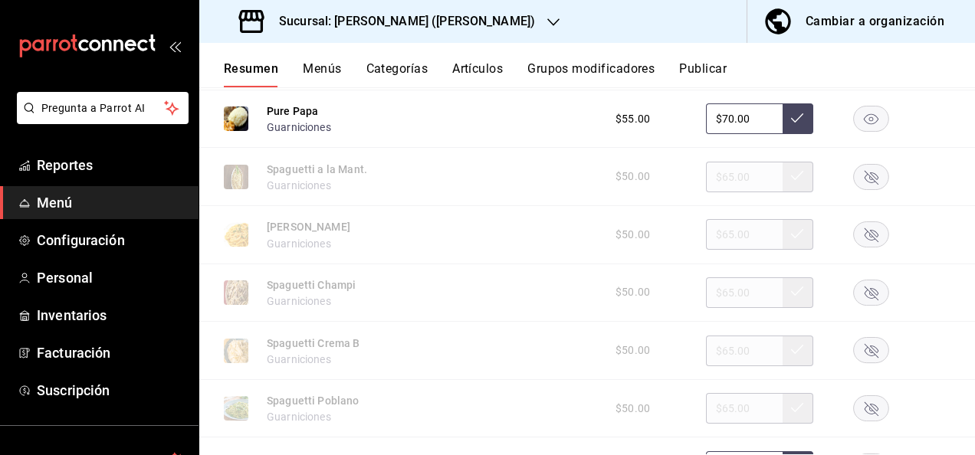
scroll to position [2096, 0]
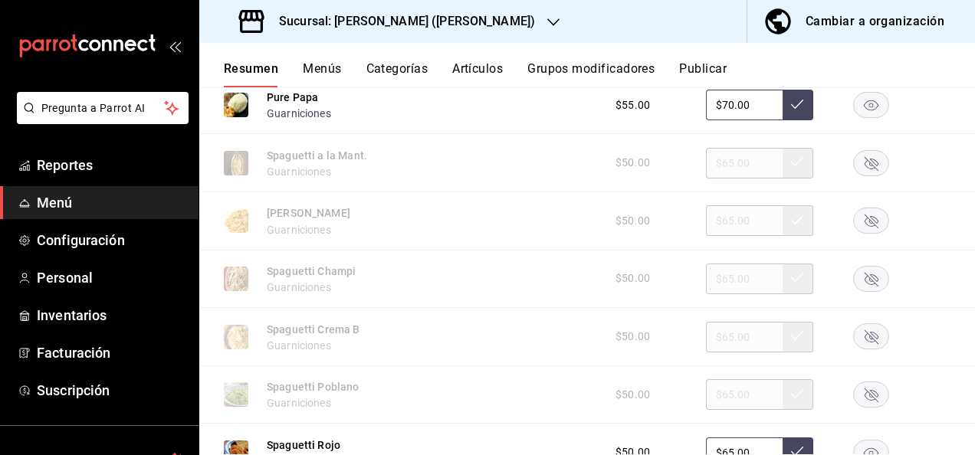
click at [863, 393] on rect "button" at bounding box center [871, 395] width 35 height 25
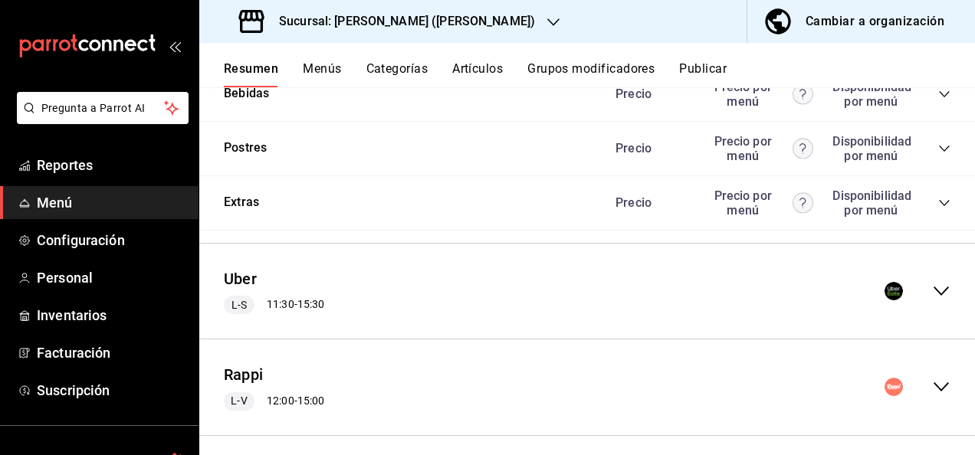
scroll to position [2823, 0]
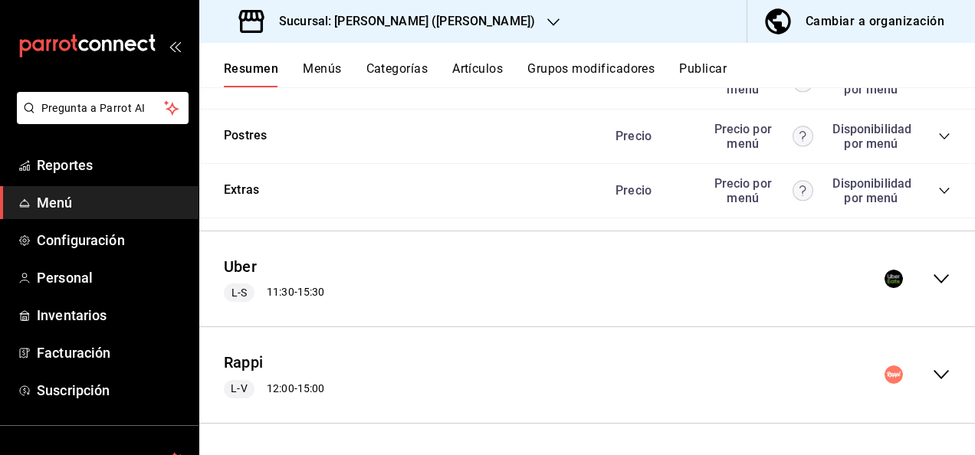
click at [932, 278] on icon "collapse-menu-row" at bounding box center [941, 279] width 18 height 18
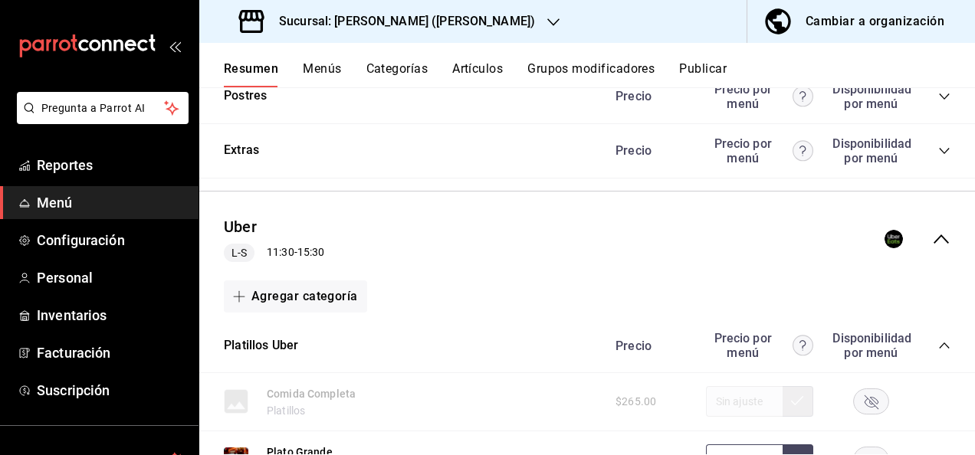
scroll to position [2976, 0]
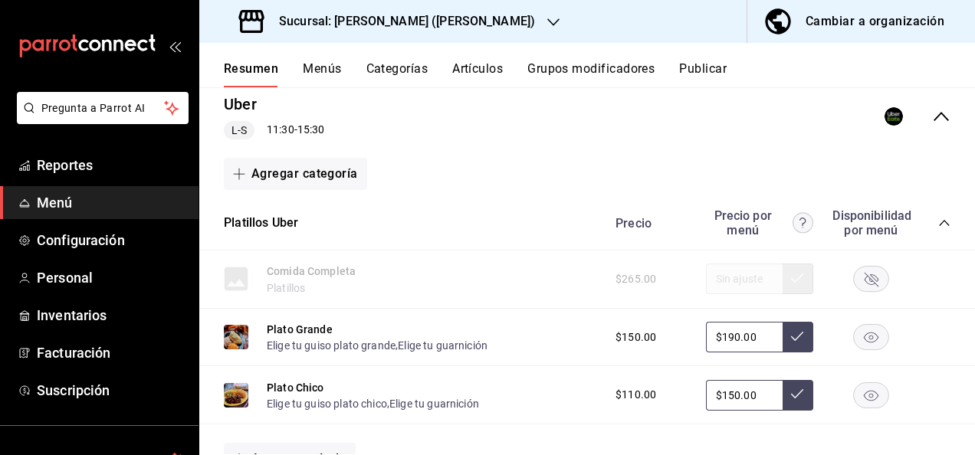
click at [938, 229] on icon "collapse-category-row" at bounding box center [944, 223] width 12 height 12
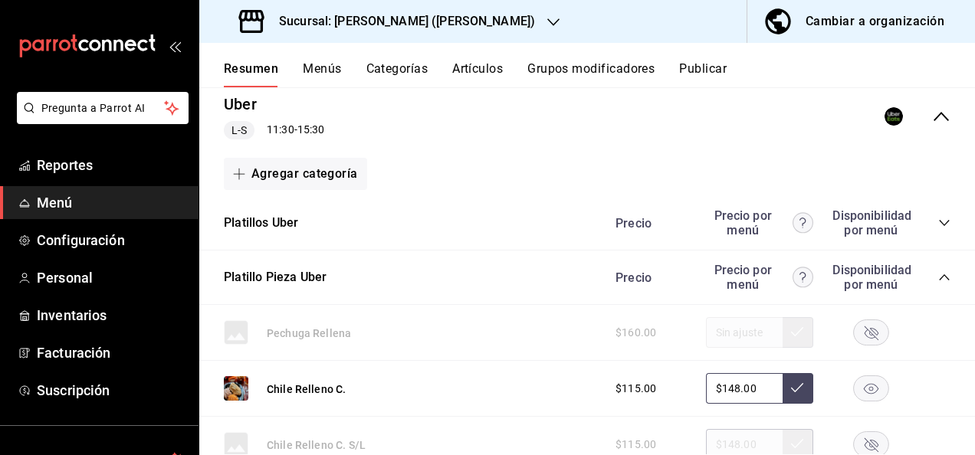
click at [938, 284] on icon "collapse-category-row" at bounding box center [944, 277] width 12 height 12
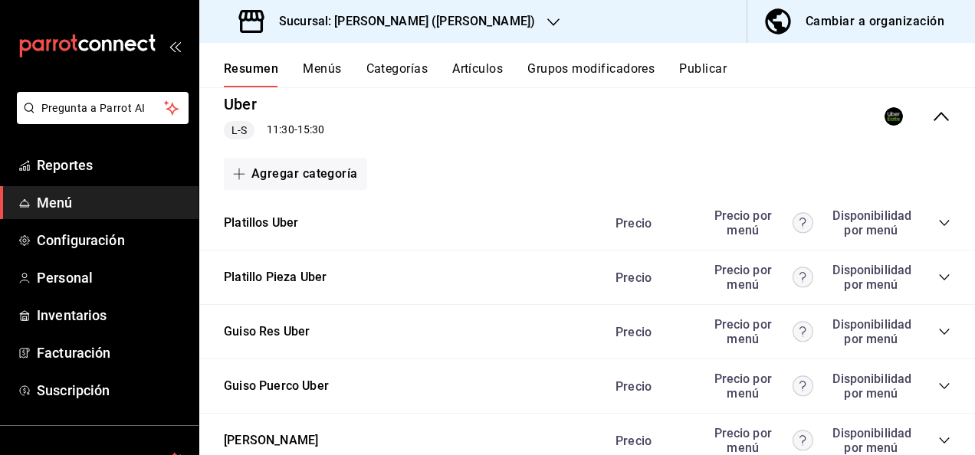
click at [938, 338] on icon "collapse-category-row" at bounding box center [944, 332] width 12 height 12
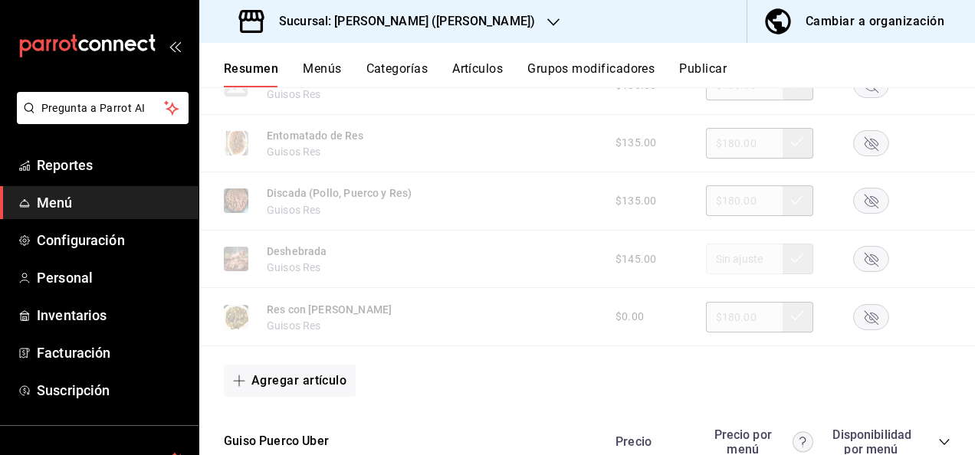
scroll to position [3753, 0]
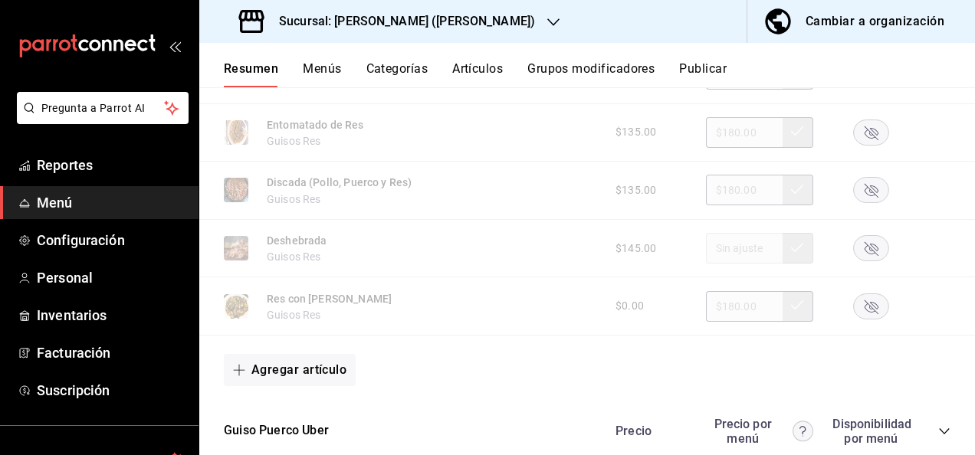
click at [859, 203] on rect "button" at bounding box center [871, 190] width 35 height 25
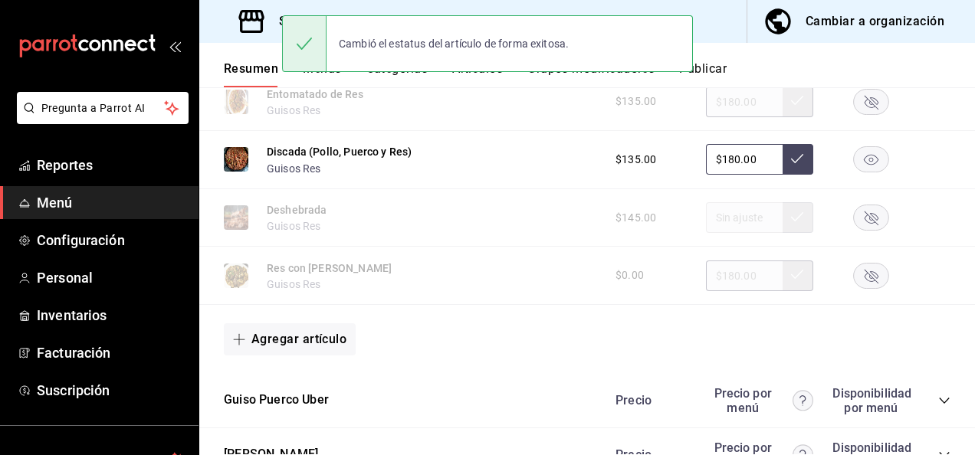
scroll to position [3917, 0]
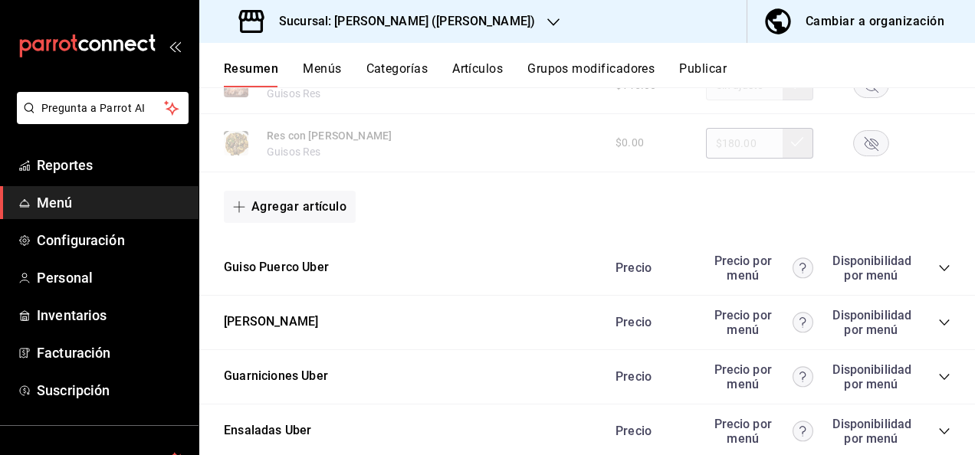
click at [938, 274] on icon "collapse-category-row" at bounding box center [944, 268] width 12 height 12
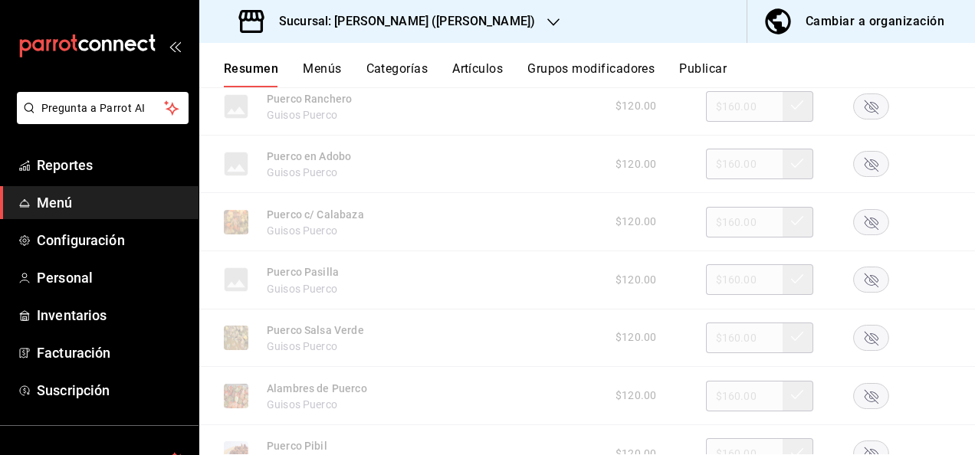
scroll to position [4407, 0]
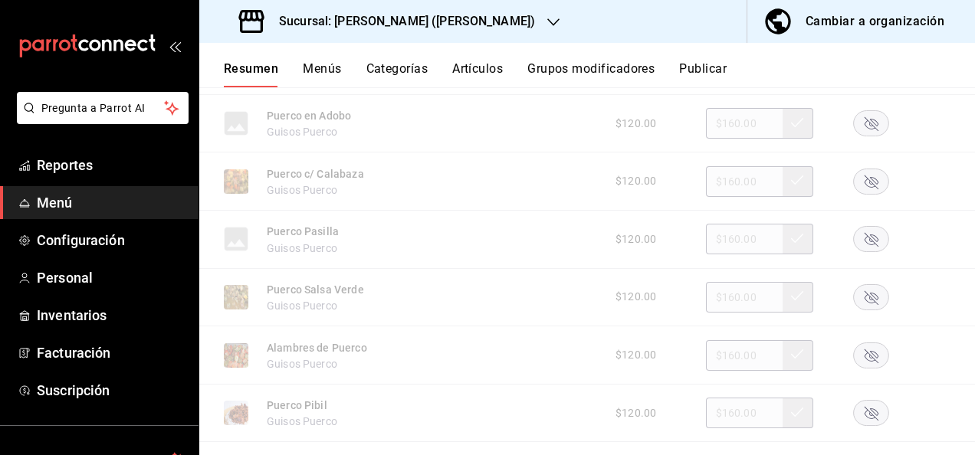
click at [865, 310] on rect "button" at bounding box center [871, 296] width 35 height 25
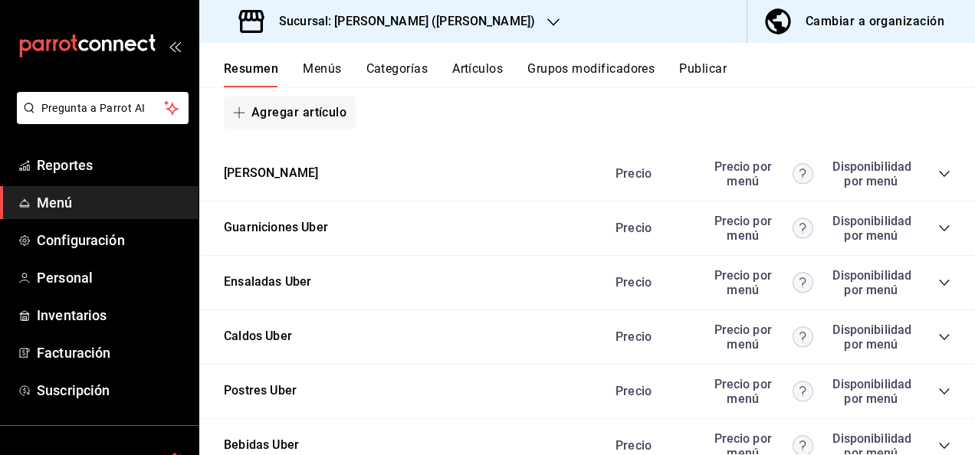
scroll to position [4908, 0]
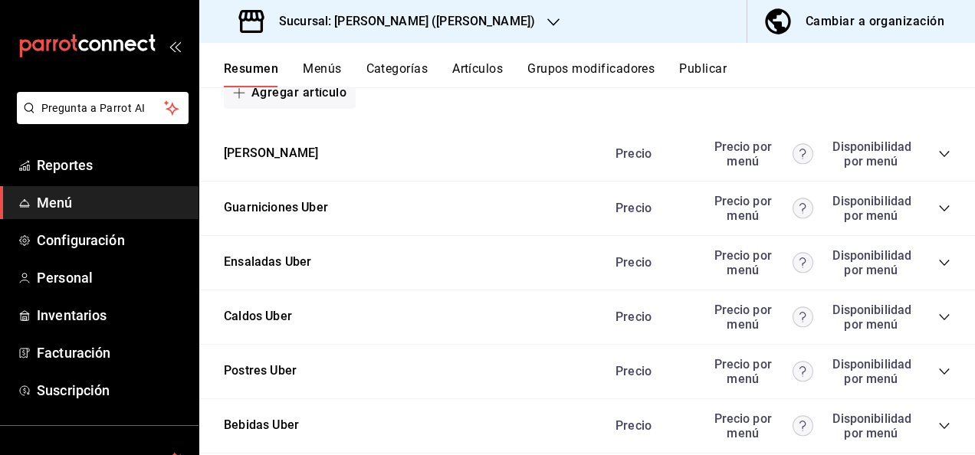
click at [938, 215] on icon "collapse-category-row" at bounding box center [944, 208] width 12 height 12
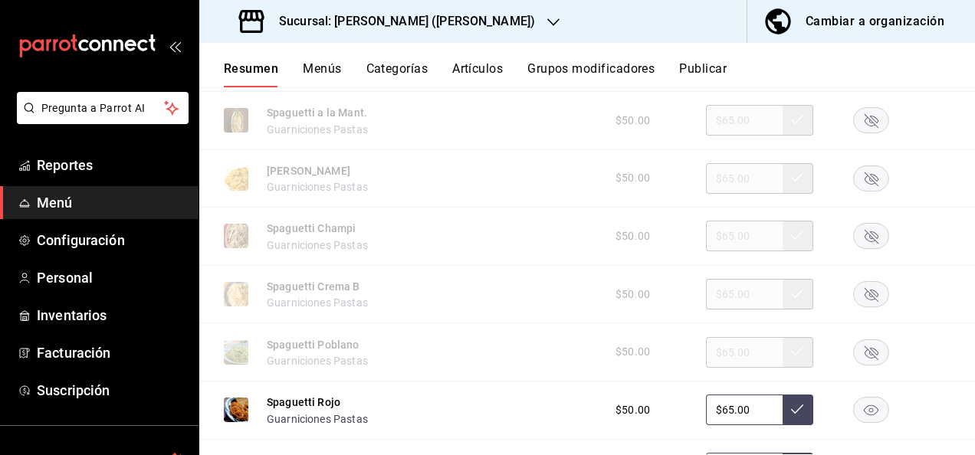
scroll to position [5307, 0]
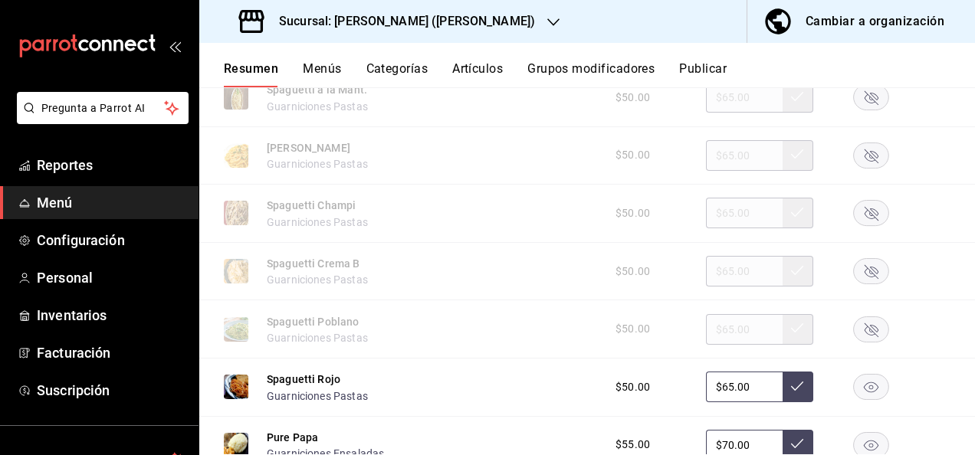
click at [866, 337] on icon "button" at bounding box center [872, 330] width 14 height 14
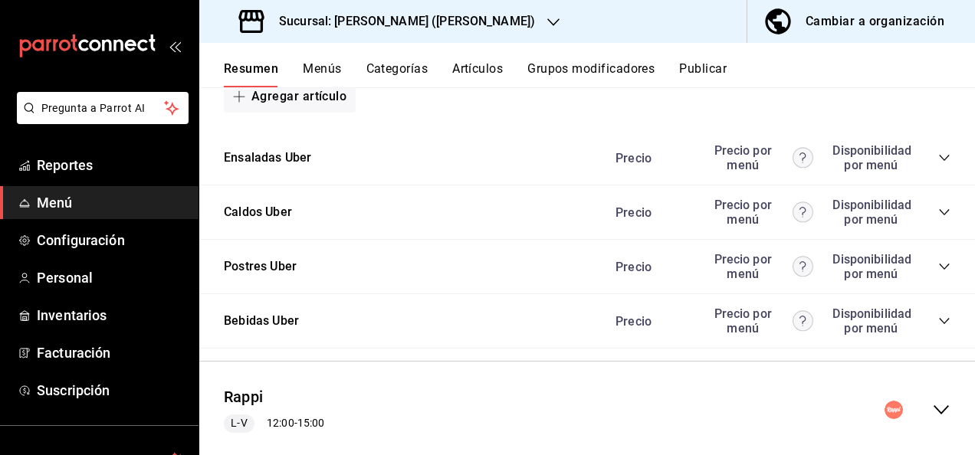
scroll to position [6183, 0]
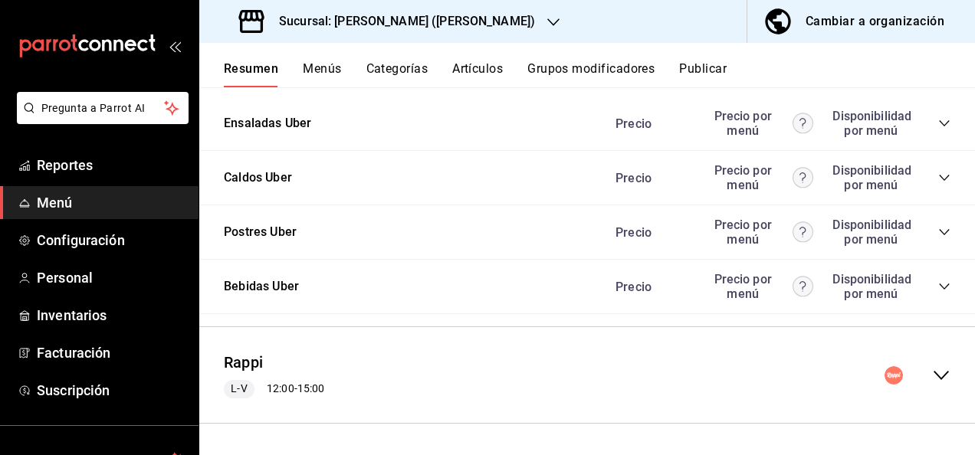
click at [932, 370] on icon "collapse-menu-row" at bounding box center [941, 375] width 18 height 18
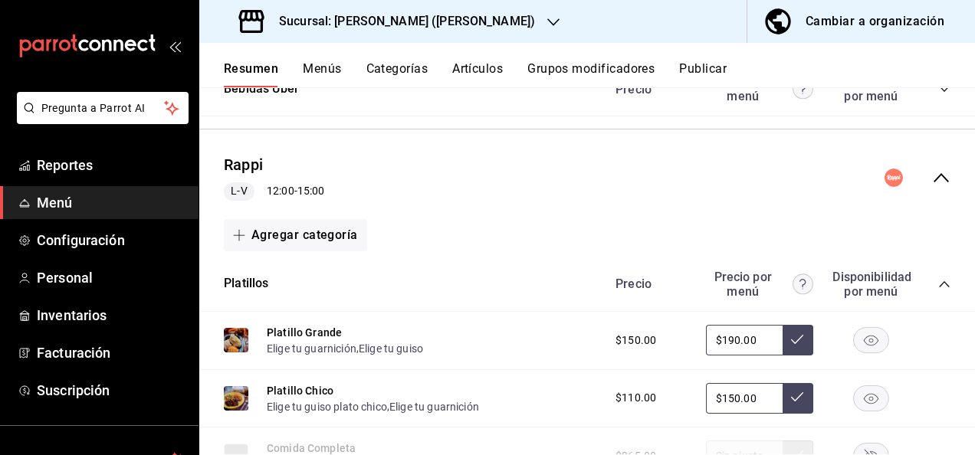
scroll to position [6469, 0]
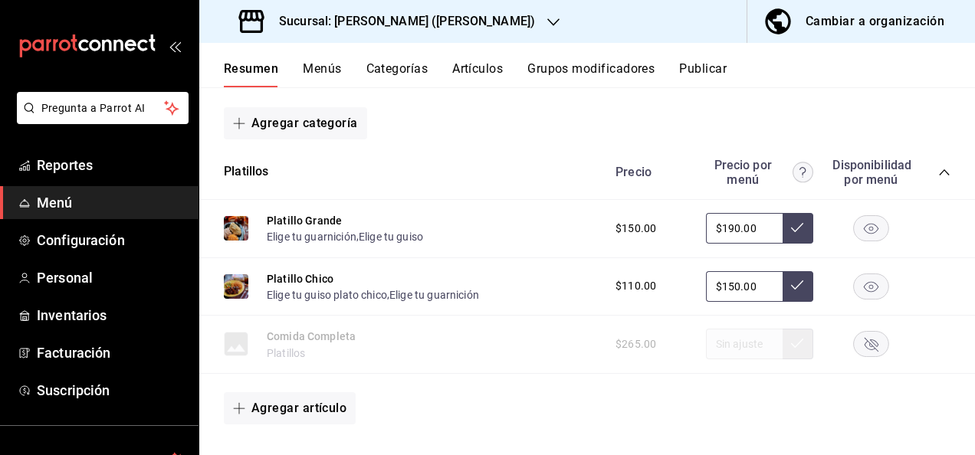
click at [938, 179] on icon "collapse-category-row" at bounding box center [944, 172] width 12 height 12
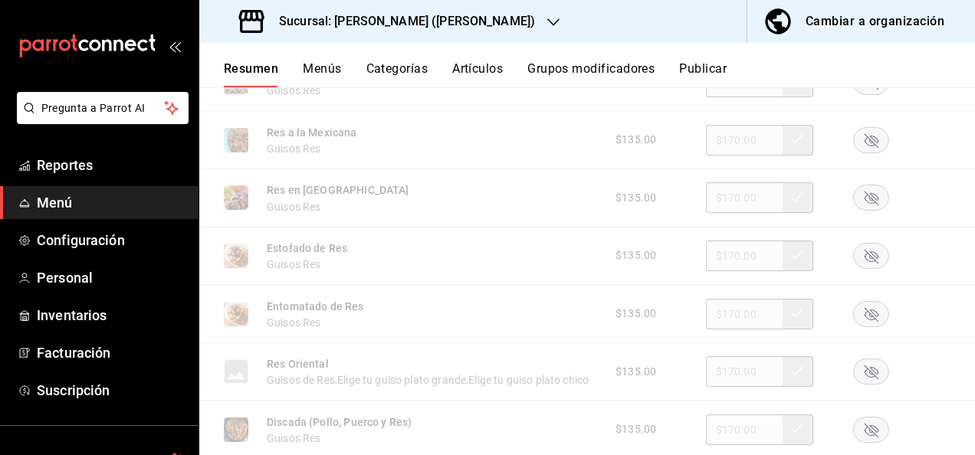
scroll to position [7082, 0]
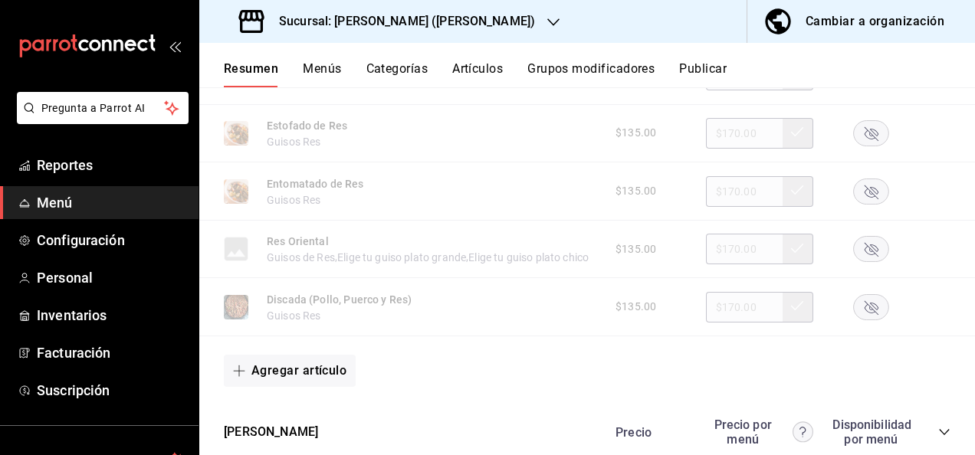
click at [856, 320] on rect "button" at bounding box center [871, 306] width 35 height 25
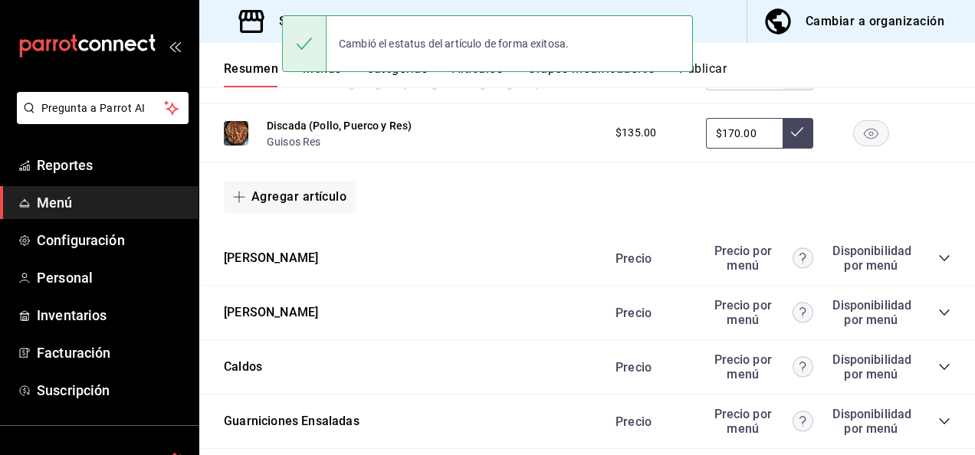
scroll to position [7348, 0]
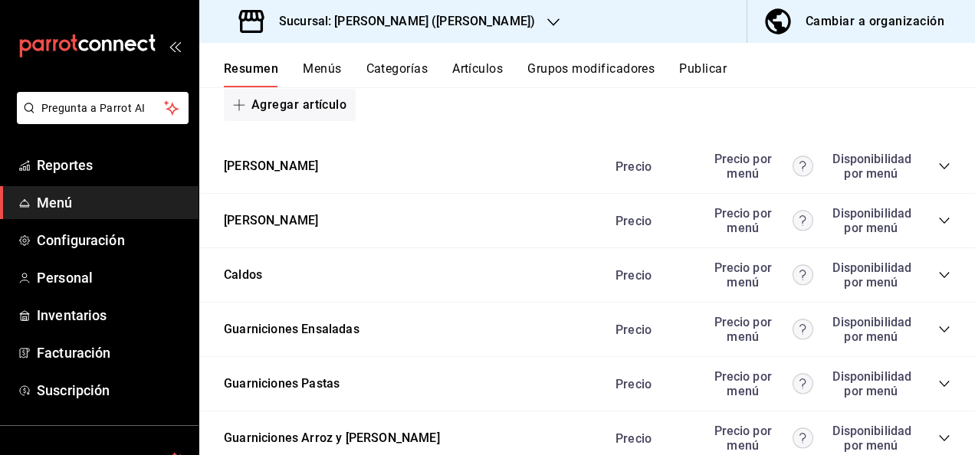
click at [938, 227] on icon "collapse-category-row" at bounding box center [944, 221] width 12 height 12
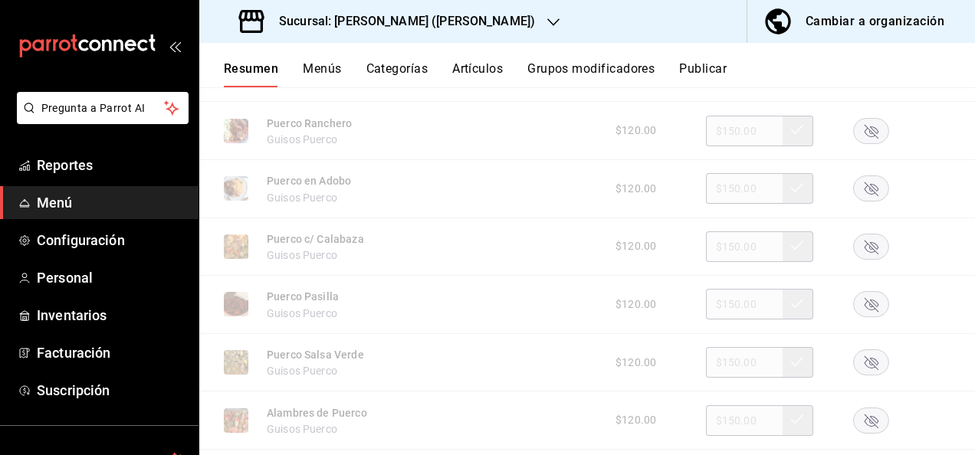
scroll to position [7757, 0]
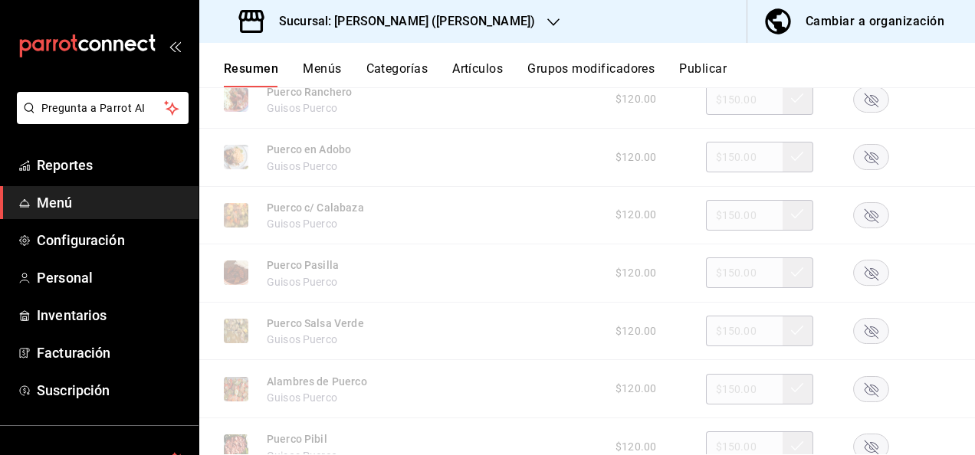
click at [862, 344] on rect "button" at bounding box center [871, 331] width 35 height 25
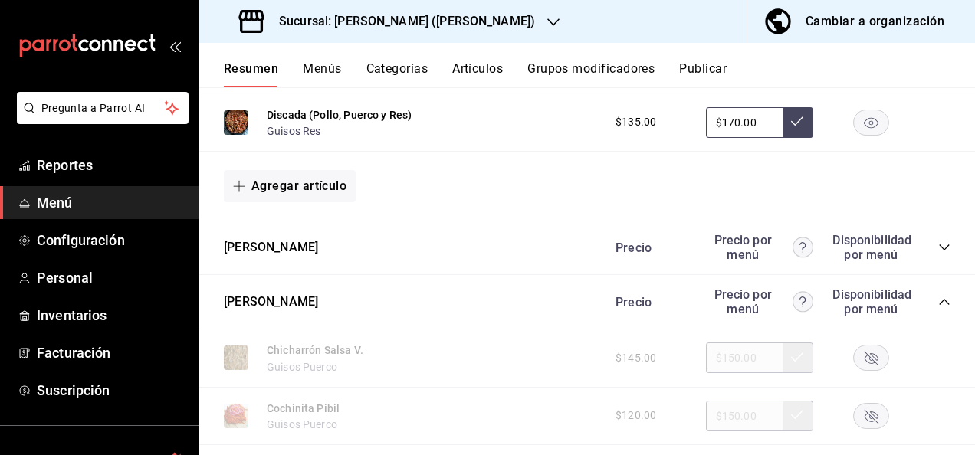
scroll to position [7307, 0]
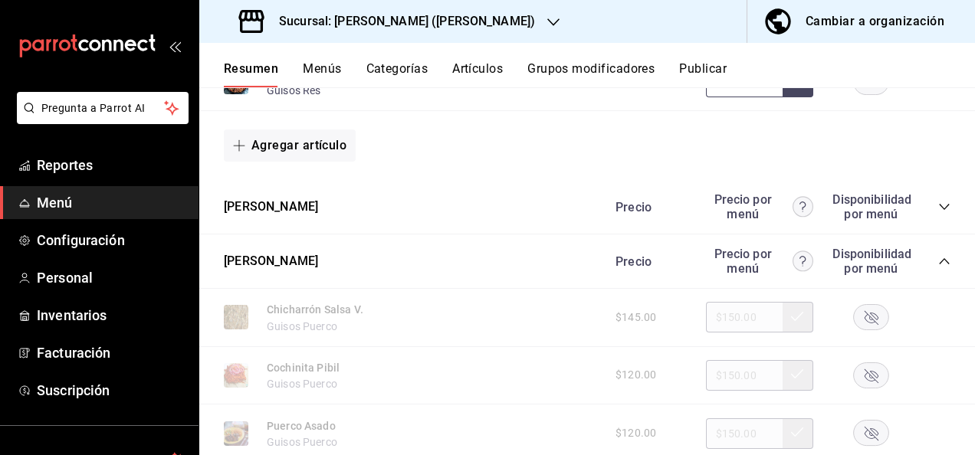
click at [935, 222] on div "Precio Precio por menú Disponibilidad por menú" at bounding box center [775, 206] width 350 height 29
click at [938, 213] on icon "collapse-category-row" at bounding box center [944, 207] width 12 height 12
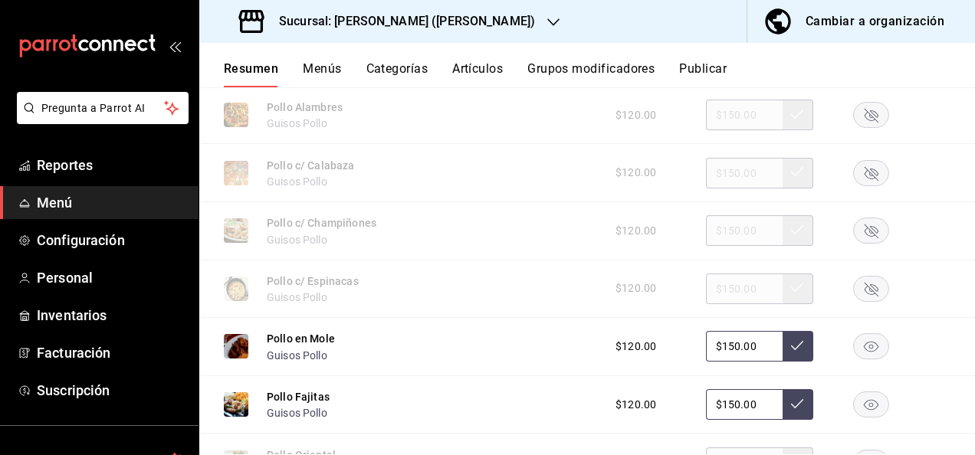
scroll to position [7635, 0]
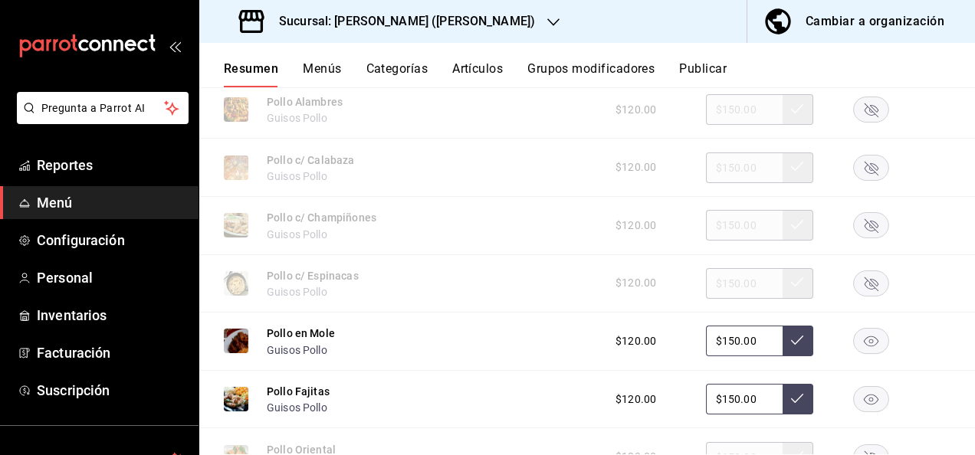
click at [859, 238] on rect "button" at bounding box center [871, 225] width 35 height 25
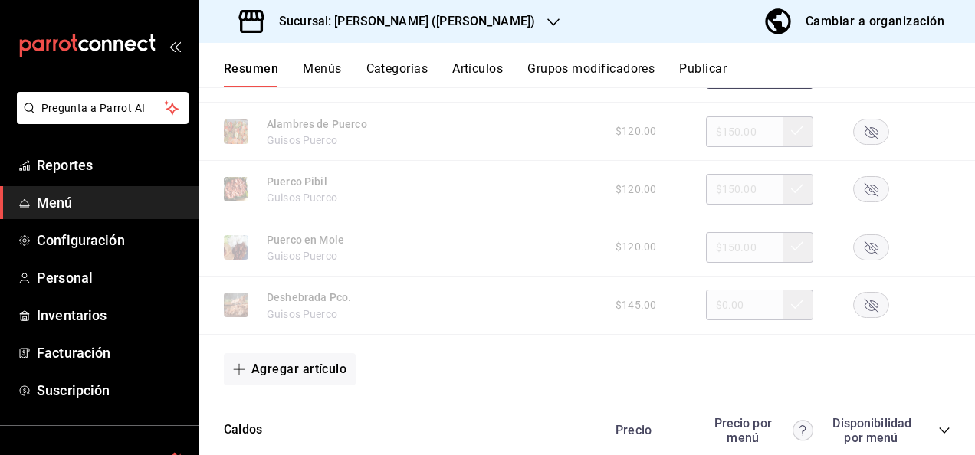
scroll to position [8984, 0]
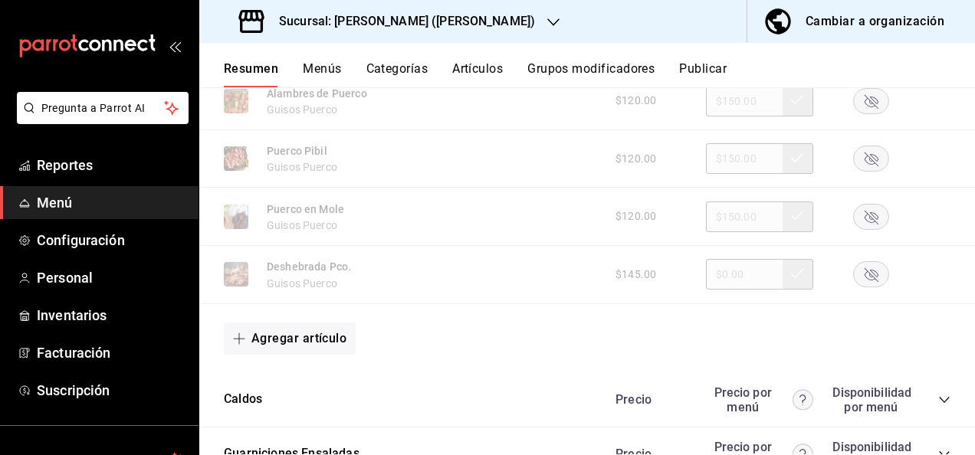
click at [866, 224] on icon "button" at bounding box center [872, 217] width 14 height 14
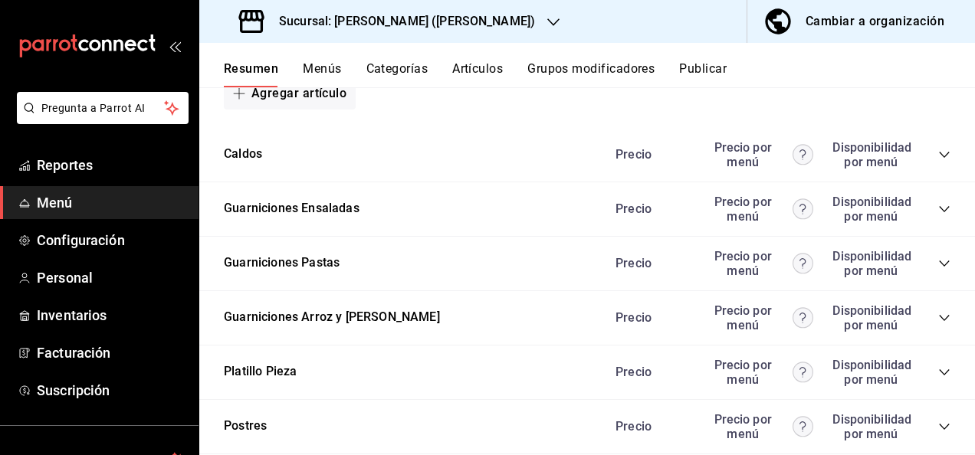
scroll to position [9239, 0]
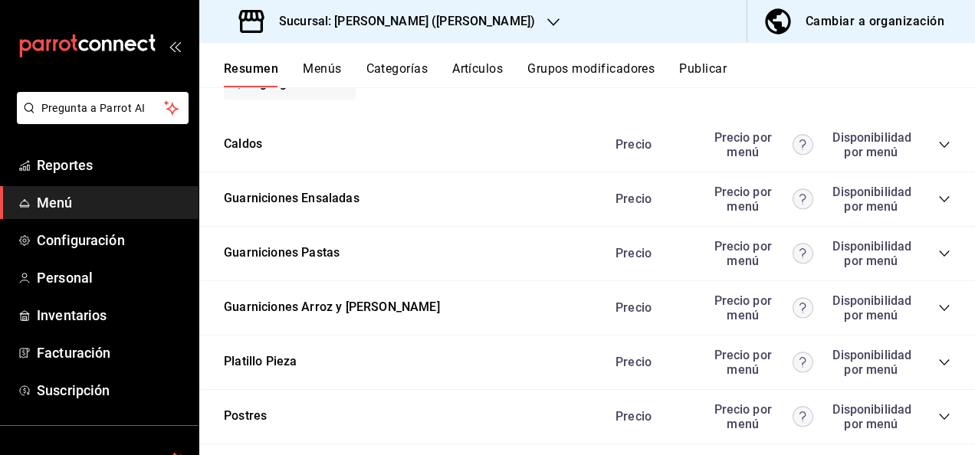
click at [938, 260] on icon "collapse-category-row" at bounding box center [944, 254] width 12 height 12
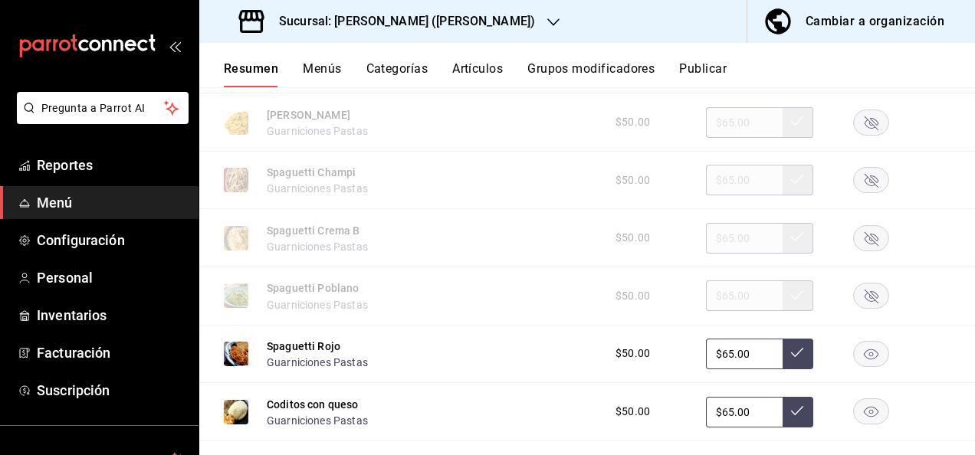
scroll to position [9515, 0]
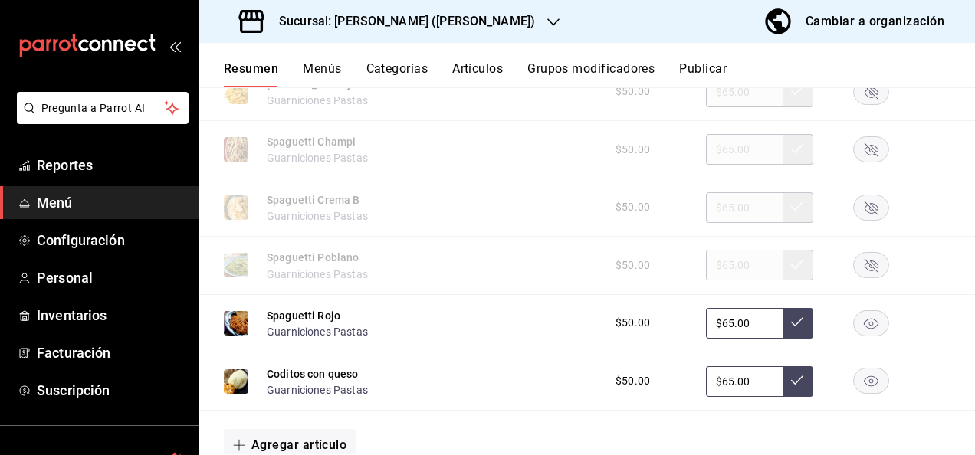
click at [864, 278] on rect "button" at bounding box center [871, 265] width 35 height 25
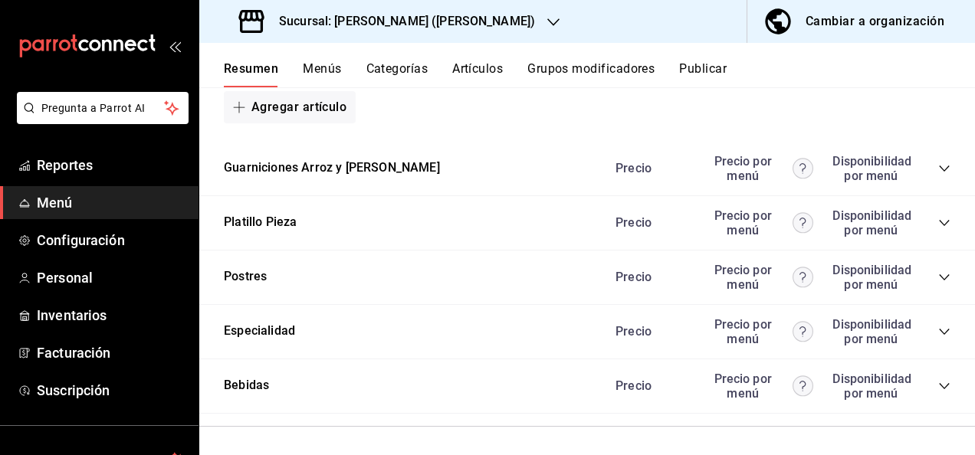
scroll to position [9912, 0]
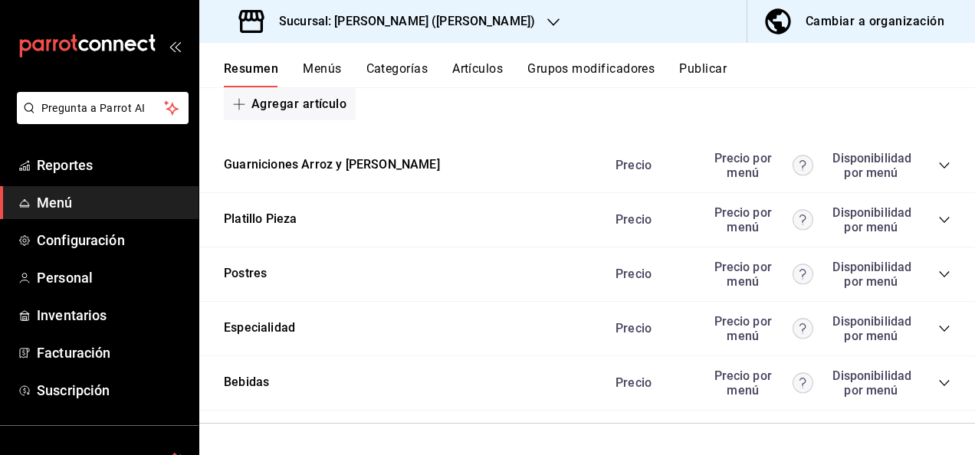
click at [716, 62] on button "Publicar" at bounding box center [703, 74] width 48 height 26
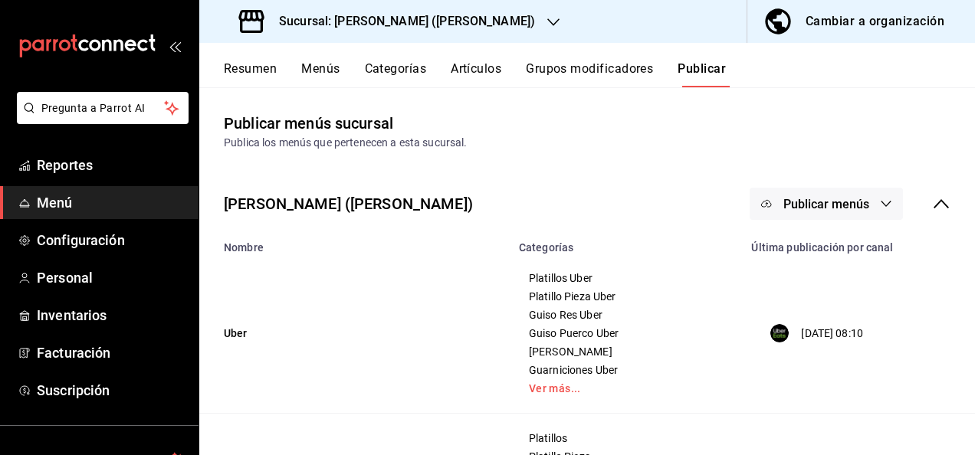
click at [847, 212] on button "Publicar menús" at bounding box center [826, 204] width 153 height 32
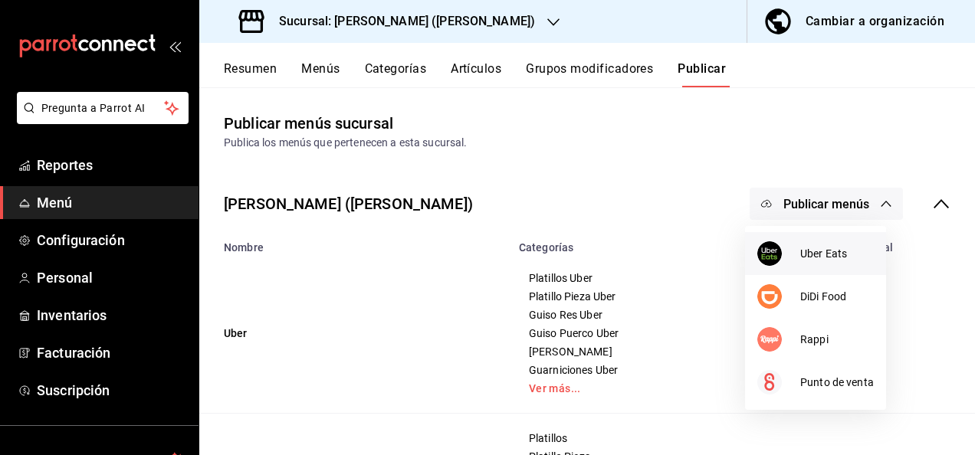
click at [816, 251] on span "Uber Eats" at bounding box center [837, 254] width 74 height 16
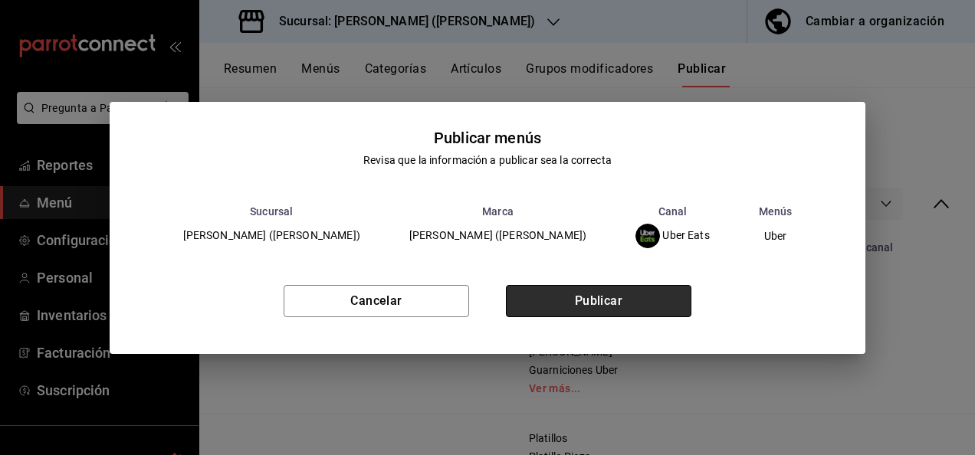
click at [606, 307] on button "Publicar" at bounding box center [599, 301] width 186 height 32
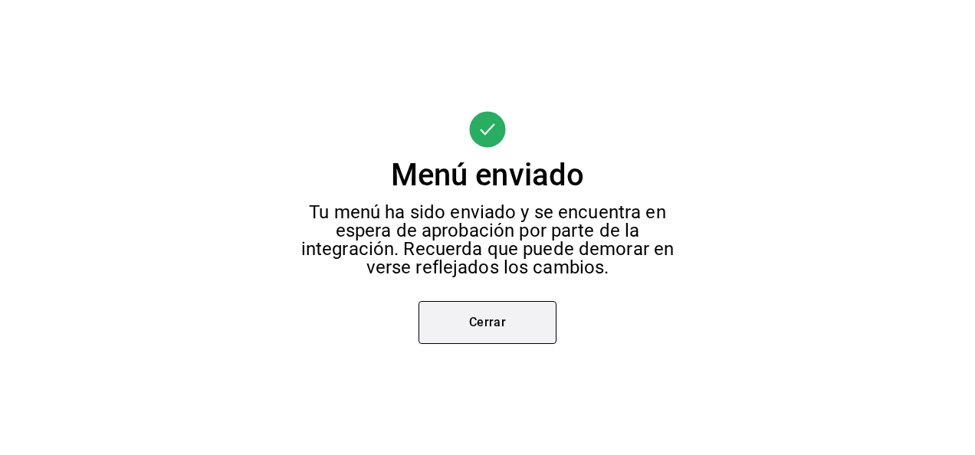
click at [474, 342] on button "Cerrar" at bounding box center [488, 322] width 138 height 43
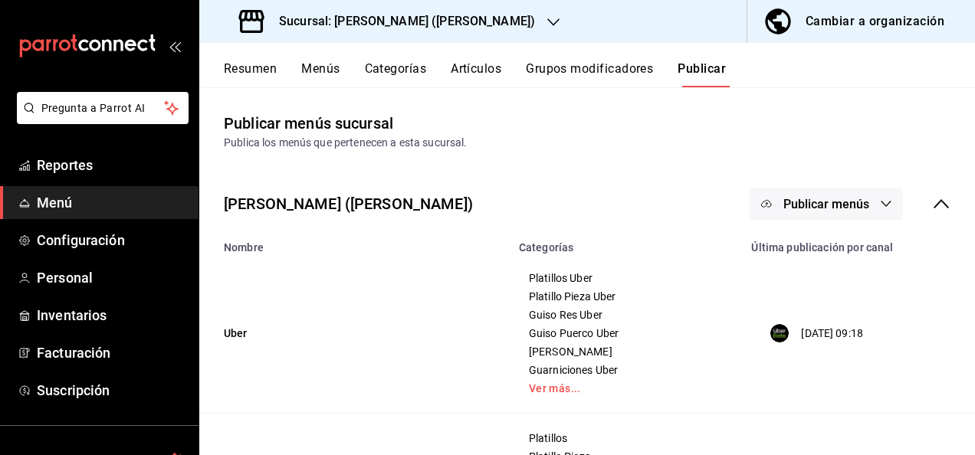
click at [823, 198] on span "Publicar menús" at bounding box center [826, 204] width 86 height 15
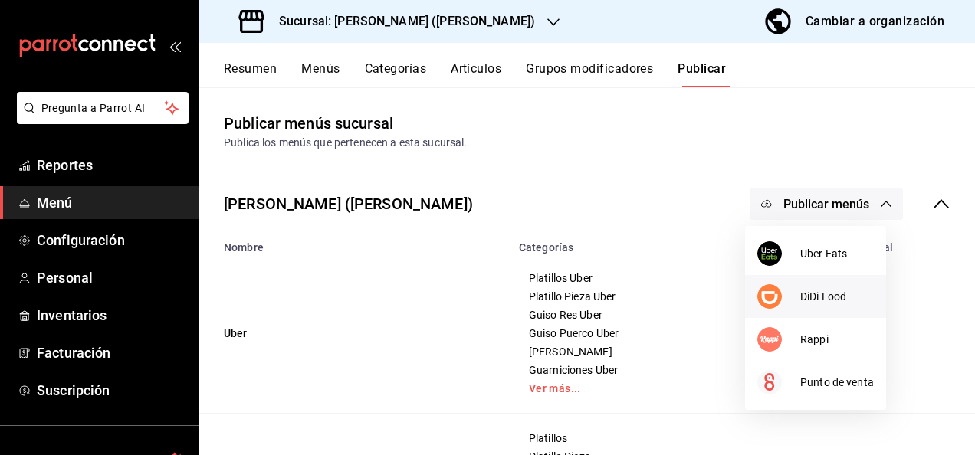
click at [779, 298] on img at bounding box center [769, 296] width 25 height 25
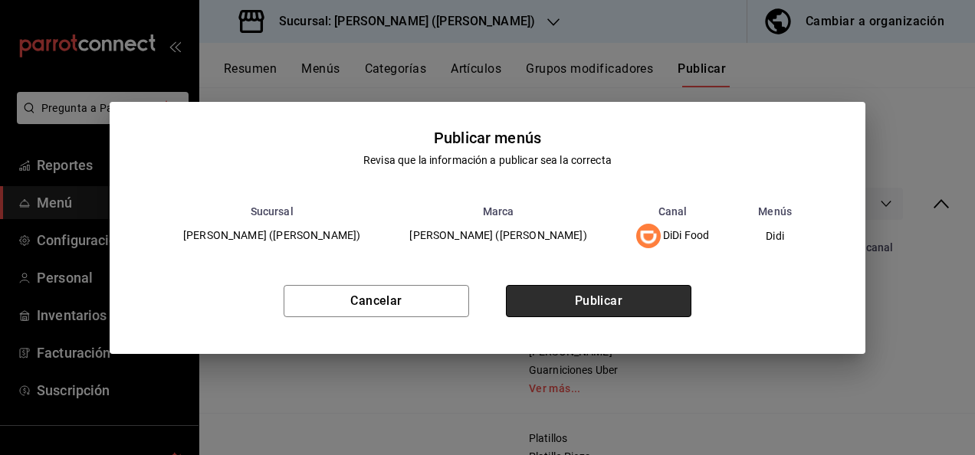
click at [605, 300] on button "Publicar" at bounding box center [599, 301] width 186 height 32
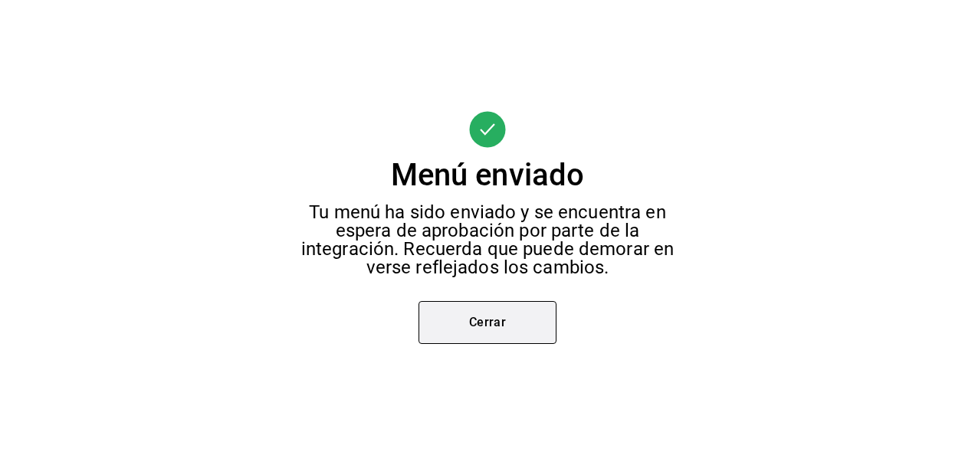
click at [492, 337] on button "Cerrar" at bounding box center [488, 322] width 138 height 43
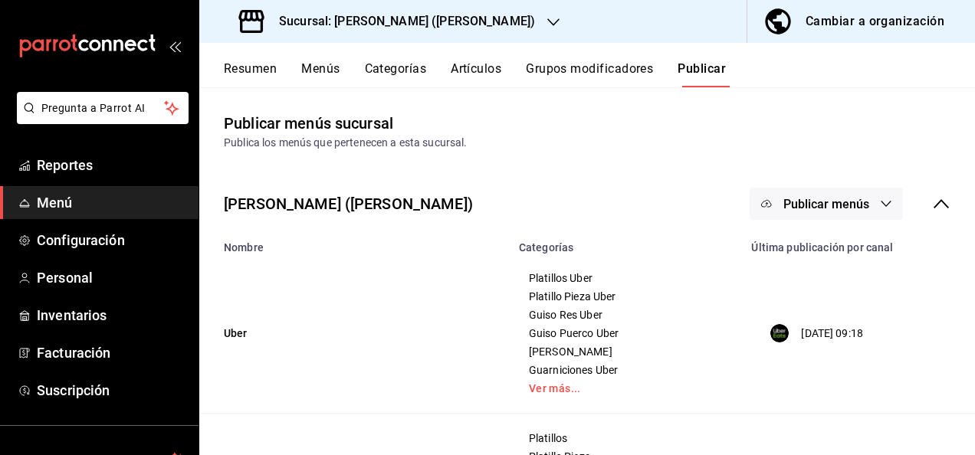
click at [837, 207] on span "Publicar menús" at bounding box center [826, 204] width 86 height 15
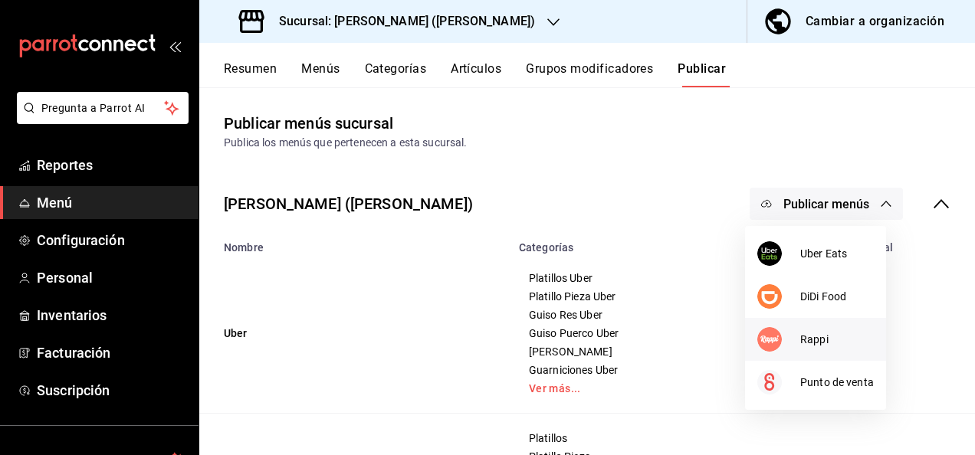
click at [793, 340] on div at bounding box center [778, 339] width 43 height 25
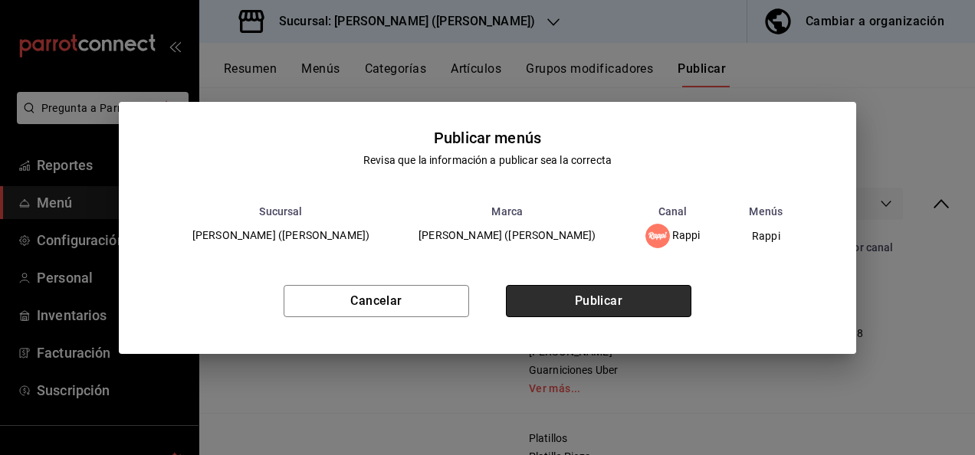
click at [588, 303] on button "Publicar" at bounding box center [599, 301] width 186 height 32
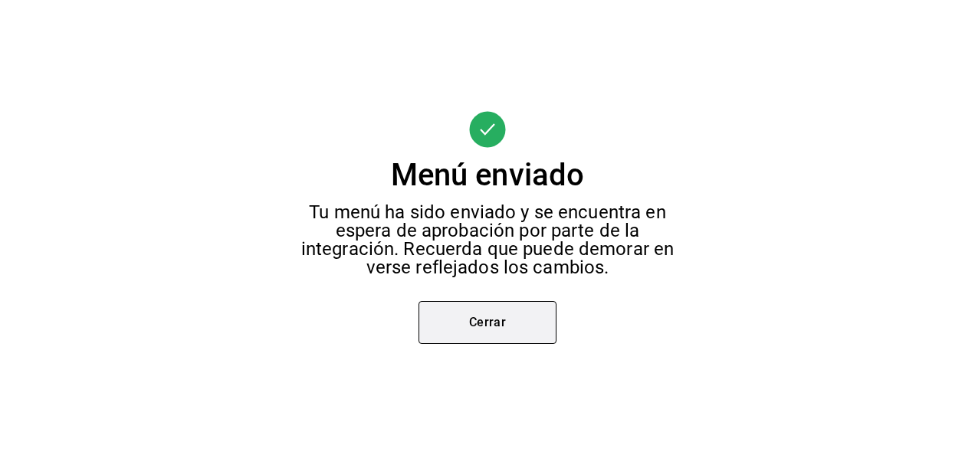
click at [484, 336] on button "Cerrar" at bounding box center [488, 322] width 138 height 43
